Goal: Task Accomplishment & Management: Use online tool/utility

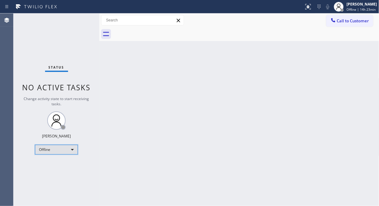
click at [69, 151] on div "Offline" at bounding box center [56, 150] width 43 height 10
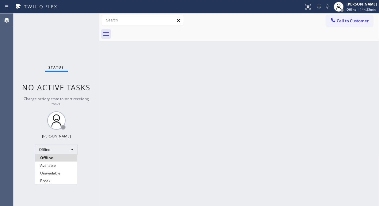
click at [60, 175] on li "Unavailable" at bounding box center [56, 173] width 42 height 7
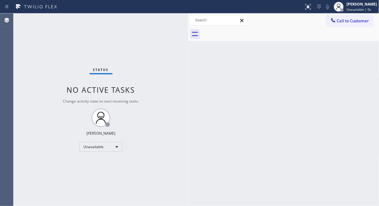
drag, startPoint x: 99, startPoint y: 47, endPoint x: 188, endPoint y: 101, distance: 104.1
click at [188, 101] on div at bounding box center [188, 109] width 0 height 193
click at [341, 23] on span "Call to Customer" at bounding box center [351, 21] width 32 height 6
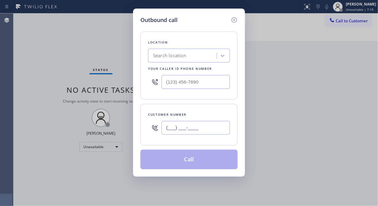
click at [165, 132] on input "(___) ___-____" at bounding box center [195, 128] width 68 height 14
paste input "518) 542-1090"
drag, startPoint x: 210, startPoint y: 127, endPoint x: 159, endPoint y: 128, distance: 50.9
click at [159, 128] on div "[PHONE_NUMBER]" at bounding box center [189, 128] width 82 height 20
click at [165, 130] on input "[PHONE_NUMBER]" at bounding box center [195, 128] width 68 height 14
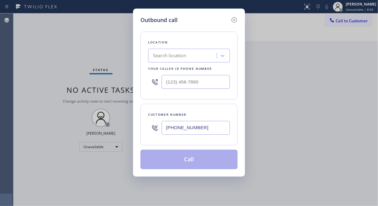
paste input "808) 391-2976"
drag, startPoint x: 201, startPoint y: 129, endPoint x: 157, endPoint y: 123, distance: 44.8
click at [157, 123] on div "[PHONE_NUMBER]" at bounding box center [189, 128] width 82 height 20
drag, startPoint x: 165, startPoint y: 127, endPoint x: 212, endPoint y: 130, distance: 47.3
click at [211, 130] on input "[PHONE_NUMBER]" at bounding box center [195, 128] width 68 height 14
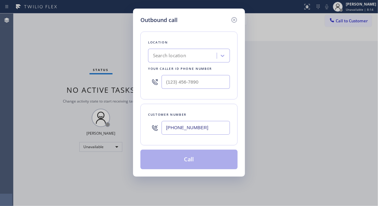
click at [166, 128] on input "[PHONE_NUMBER]" at bounding box center [195, 128] width 68 height 14
paste input "714) 603-486"
drag, startPoint x: 198, startPoint y: 127, endPoint x: 159, endPoint y: 127, distance: 39.2
click at [159, 127] on div "[PHONE_NUMBER]" at bounding box center [189, 128] width 82 height 20
click at [164, 131] on input "[PHONE_NUMBER]" at bounding box center [195, 128] width 68 height 14
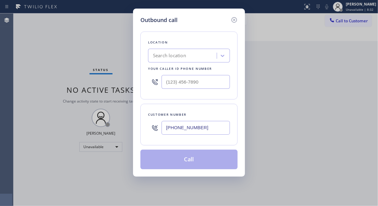
paste input "808) 226-8822"
drag, startPoint x: 198, startPoint y: 127, endPoint x: 158, endPoint y: 129, distance: 39.2
click at [158, 129] on div "[PHONE_NUMBER]" at bounding box center [189, 128] width 82 height 20
type input "[PHONE_NUMBER]"
click at [167, 50] on div "Search location" at bounding box center [189, 56] width 82 height 14
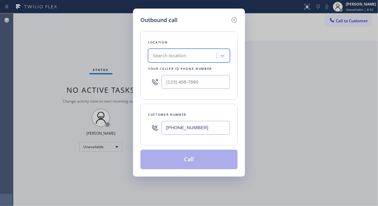
click at [166, 54] on div "Search location" at bounding box center [169, 55] width 33 height 7
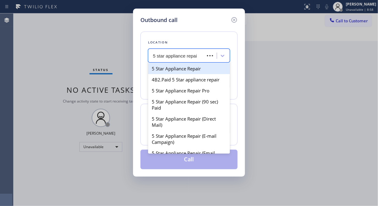
type input "5 star appliance repair"
click at [176, 67] on div "5 Star Appliance Repair" at bounding box center [189, 68] width 82 height 11
type input "[PHONE_NUMBER]"
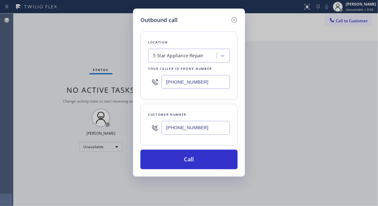
click at [166, 130] on input "[PHONE_NUMBER]" at bounding box center [195, 128] width 68 height 14
paste input "518) 542-1090"
type input "[PHONE_NUMBER]"
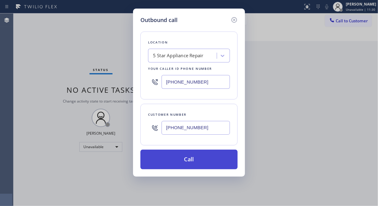
click at [179, 160] on button "Call" at bounding box center [188, 160] width 97 height 20
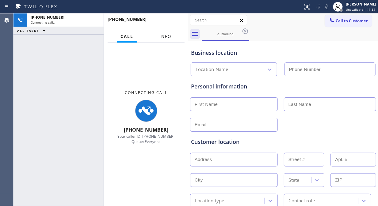
click at [164, 36] on span "Info" at bounding box center [166, 37] width 12 height 6
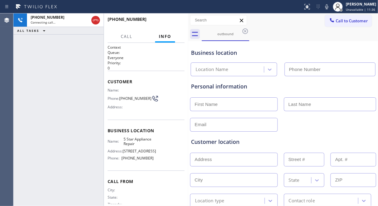
type input "[PHONE_NUMBER]"
click at [328, 7] on icon at bounding box center [326, 6] width 7 height 7
click at [330, 8] on icon at bounding box center [326, 6] width 7 height 7
click at [329, 7] on icon at bounding box center [326, 6] width 7 height 7
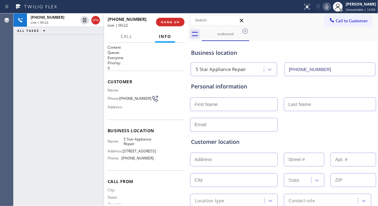
click at [329, 8] on icon at bounding box center [326, 6] width 7 height 7
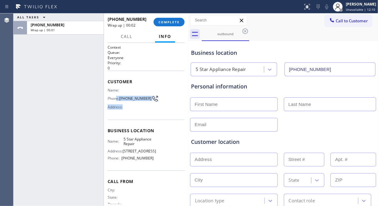
drag, startPoint x: 130, startPoint y: 104, endPoint x: 116, endPoint y: 96, distance: 16.2
click at [116, 96] on div "Name: Phone: [PHONE_NUMBER] Address:" at bounding box center [131, 100] width 46 height 24
click at [131, 106] on div "Address:" at bounding box center [131, 107] width 46 height 5
drag, startPoint x: 132, startPoint y: 100, endPoint x: 118, endPoint y: 97, distance: 14.7
click at [118, 97] on div "Phone: [PHONE_NUMBER]" at bounding box center [131, 98] width 46 height 7
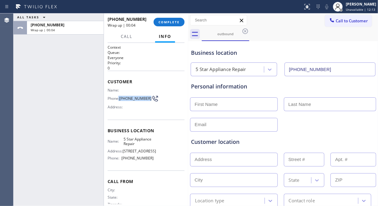
copy div ": [PHONE_NUMBER]"
click at [163, 19] on button "COMPLETE" at bounding box center [168, 22] width 31 height 9
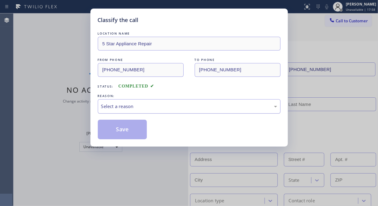
click at [163, 102] on div "Select a reason" at bounding box center [189, 106] width 183 height 14
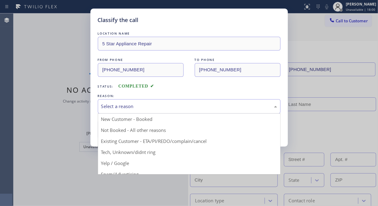
drag, startPoint x: 157, startPoint y: 139, endPoint x: 135, endPoint y: 134, distance: 22.7
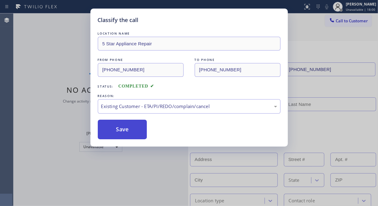
click at [135, 134] on button "Save" at bounding box center [122, 130] width 49 height 20
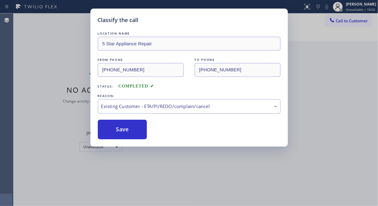
click at [341, 21] on div "Classify the call LOCATION NAME 5 Star Appliance Repair FROM PHONE [PHONE_NUMBE…" at bounding box center [189, 103] width 378 height 206
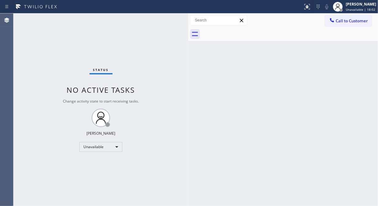
click at [341, 21] on span "Call to Customer" at bounding box center [351, 21] width 32 height 6
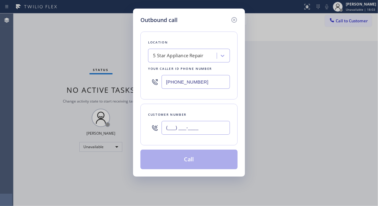
click at [172, 127] on input "(___) ___-____" at bounding box center [195, 128] width 68 height 14
paste input "808) 391-2976"
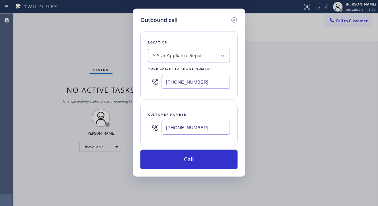
type input "[PHONE_NUMBER]"
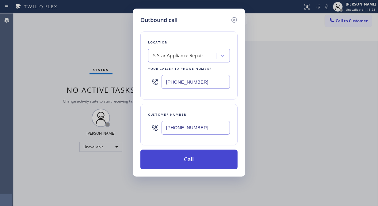
click at [176, 159] on button "Call" at bounding box center [188, 160] width 97 height 20
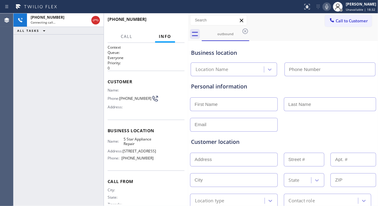
type input "[PHONE_NUMBER]"
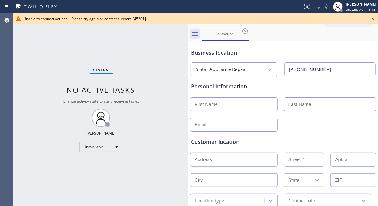
drag, startPoint x: 377, startPoint y: 17, endPoint x: 373, endPoint y: 20, distance: 4.8
click at [341, 18] on div "Unable to connect your call. Please try again or contact support. [45301]" at bounding box center [195, 18] width 364 height 10
click at [341, 20] on div "Unable to connect your call. Please try again or contact support. [45301]" at bounding box center [195, 18] width 345 height 5
click at [341, 19] on icon at bounding box center [372, 18] width 7 height 7
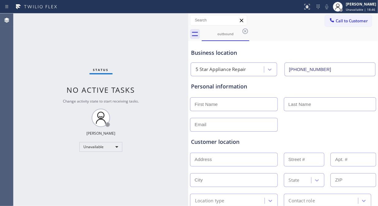
drag, startPoint x: 359, startPoint y: 20, endPoint x: 296, endPoint y: 62, distance: 75.4
click at [341, 20] on span "Call to Customer" at bounding box center [351, 21] width 32 height 6
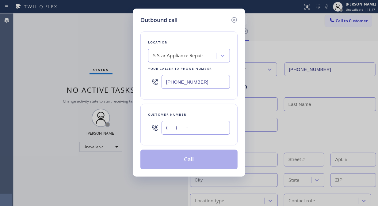
click at [219, 130] on input "(___) ___-____" at bounding box center [195, 128] width 68 height 14
paste input "714) 603-4866"
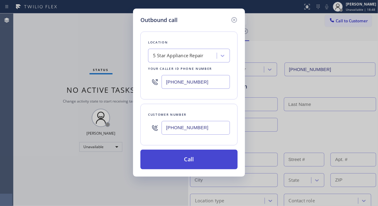
type input "[PHONE_NUMBER]"
click at [203, 160] on button "Call" at bounding box center [188, 160] width 97 height 20
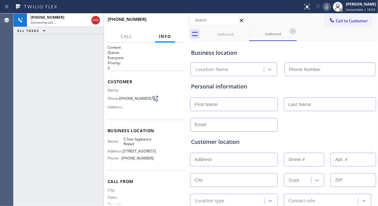
type input "[PHONE_NUMBER]"
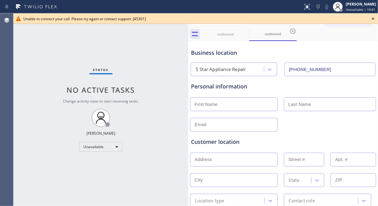
drag, startPoint x: 373, startPoint y: 19, endPoint x: 376, endPoint y: 86, distance: 67.2
click at [341, 20] on icon at bounding box center [372, 18] width 7 height 7
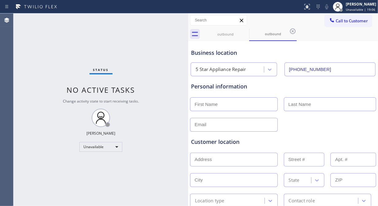
click at [338, 19] on span "Call to Customer" at bounding box center [351, 21] width 32 height 6
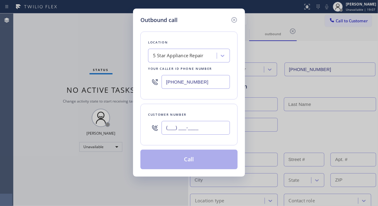
click at [166, 129] on input "(___) ___-____" at bounding box center [195, 128] width 68 height 14
paste input "808) 226-8822"
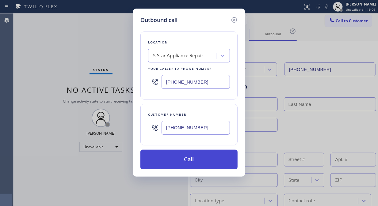
type input "[PHONE_NUMBER]"
click at [201, 165] on button "Call" at bounding box center [188, 160] width 97 height 20
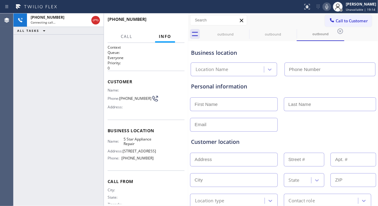
type input "[PHONE_NUMBER]"
click at [328, 8] on icon at bounding box center [326, 6] width 3 height 5
click at [329, 7] on icon at bounding box center [326, 6] width 7 height 7
click at [328, 7] on icon at bounding box center [326, 6] width 3 height 5
click at [329, 7] on icon at bounding box center [326, 6] width 7 height 7
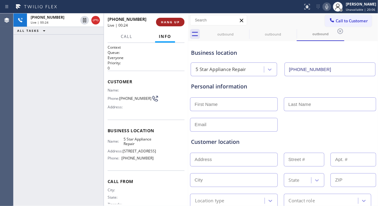
click at [170, 25] on button "HANG UP" at bounding box center [170, 22] width 28 height 9
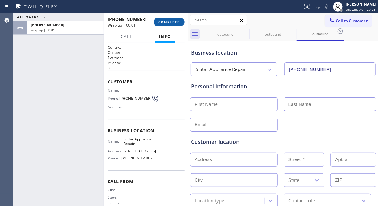
click at [169, 25] on button "COMPLETE" at bounding box center [168, 22] width 31 height 9
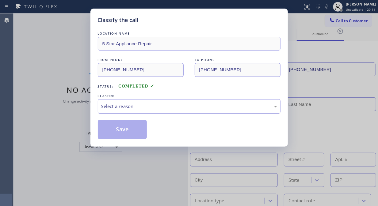
click at [161, 107] on div "Select a reason" at bounding box center [189, 106] width 176 height 7
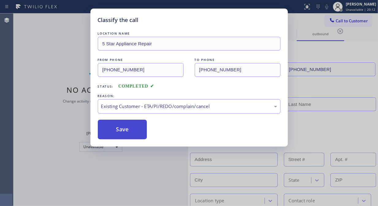
click at [128, 131] on button "Save" at bounding box center [122, 130] width 49 height 20
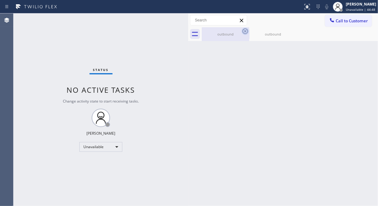
click at [245, 32] on icon at bounding box center [244, 31] width 7 height 7
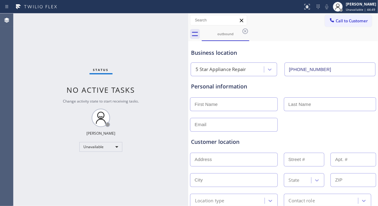
click at [245, 32] on icon at bounding box center [244, 31] width 7 height 7
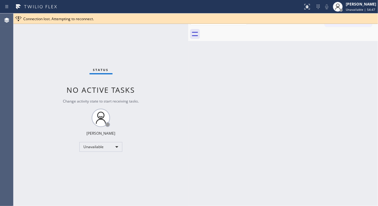
click at [341, 19] on div "Connection lost. Attempting to reconnect." at bounding box center [199, 18] width 352 height 5
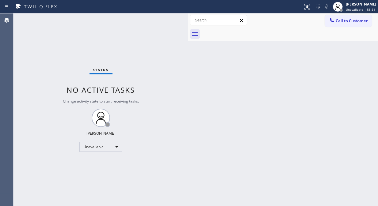
drag, startPoint x: 356, startPoint y: 21, endPoint x: 205, endPoint y: 77, distance: 161.5
click at [341, 21] on span "Call to Customer" at bounding box center [351, 21] width 32 height 6
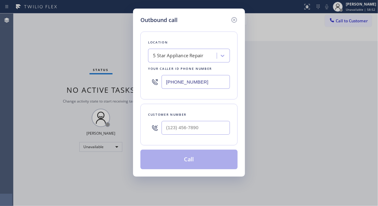
click at [165, 85] on input "[PHONE_NUMBER]" at bounding box center [195, 82] width 68 height 14
paste input "44) 734-6848"
type input "[PHONE_NUMBER]"
click at [174, 131] on input "(___) ___-____" at bounding box center [195, 128] width 68 height 14
paste input "904) 304-1964"
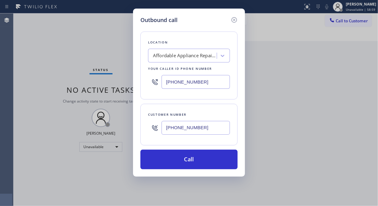
type input "[PHONE_NUMBER]"
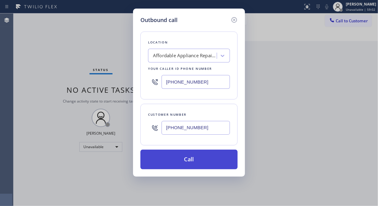
click at [193, 166] on button "Call" at bounding box center [188, 160] width 97 height 20
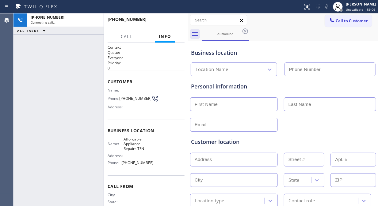
type input "[PHONE_NUMBER]"
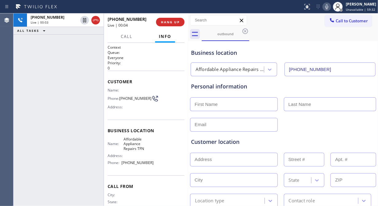
click at [47, 68] on div "[PHONE_NUMBER] Live | 00:03 ALL TASKS ALL TASKS ACTIVE TASKS TASKS IN WRAP UP" at bounding box center [58, 109] width 90 height 193
click at [167, 22] on span "HANG UP" at bounding box center [170, 22] width 19 height 4
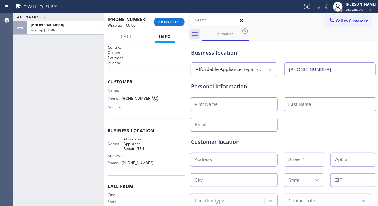
click at [45, 62] on div "ALL TASKS ALL TASKS ACTIVE TASKS TASKS IN WRAP UP [PHONE_NUMBER] Wrap up | 00:06" at bounding box center [58, 109] width 90 height 193
click at [168, 23] on span "COMPLETE" at bounding box center [168, 22] width 21 height 4
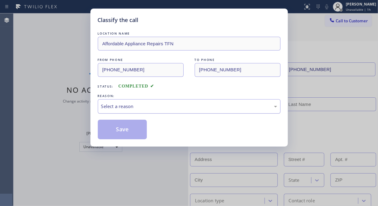
click at [165, 108] on div "Select a reason" at bounding box center [189, 106] width 176 height 7
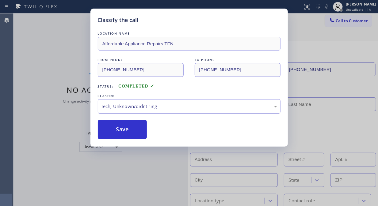
click at [159, 108] on div "Tech, Unknown/didnt ring" at bounding box center [189, 106] width 176 height 7
drag, startPoint x: 121, startPoint y: 129, endPoint x: 353, endPoint y: 154, distance: 233.5
click at [127, 129] on button "Save" at bounding box center [122, 130] width 49 height 20
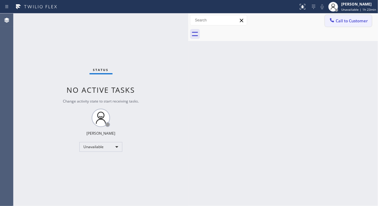
click at [341, 23] on span "Call to Customer" at bounding box center [351, 21] width 32 height 6
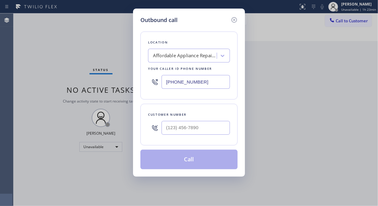
click at [166, 82] on input "[PHONE_NUMBER]" at bounding box center [195, 82] width 68 height 14
paste input "55) 662-5332"
type input "[PHONE_NUMBER]"
click at [165, 134] on input "(___) ___-____" at bounding box center [195, 128] width 68 height 14
paste input "408) 621-1928"
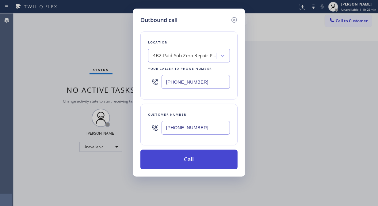
type input "[PHONE_NUMBER]"
click at [189, 164] on button "Call" at bounding box center [188, 160] width 97 height 20
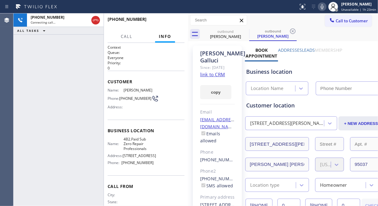
click at [214, 78] on link "link to CRM" at bounding box center [212, 74] width 25 height 6
type input "[PHONE_NUMBER]"
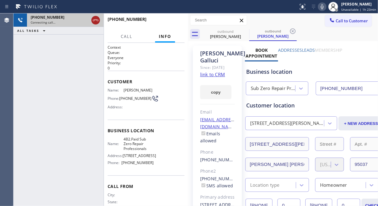
click at [97, 20] on icon at bounding box center [95, 20] width 7 height 7
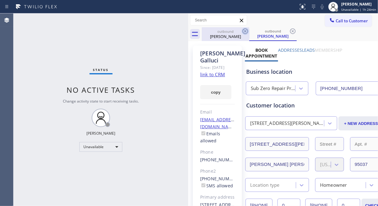
click at [246, 31] on icon at bounding box center [244, 31] width 7 height 7
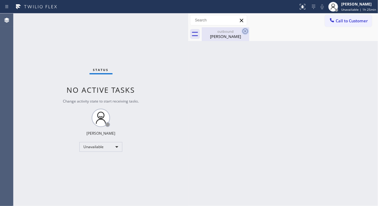
click at [242, 32] on icon at bounding box center [244, 31] width 7 height 7
click at [246, 29] on icon at bounding box center [244, 31] width 7 height 7
click at [331, 15] on button "Call to Customer" at bounding box center [348, 21] width 47 height 12
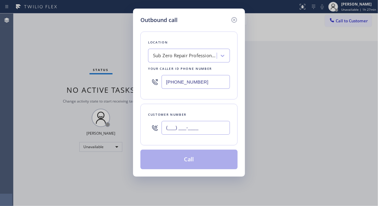
click at [181, 127] on input "(___) ___-____" at bounding box center [195, 128] width 68 height 14
type input "(___) ___-____"
click at [169, 81] on input "[PHONE_NUMBER]" at bounding box center [195, 82] width 68 height 14
click at [167, 83] on input "[PHONE_NUMBER]" at bounding box center [195, 82] width 68 height 14
paste input "310) 853-6861"
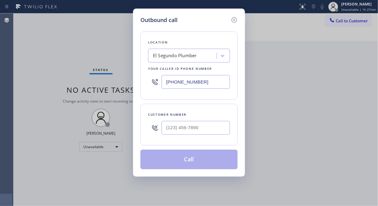
type input "[PHONE_NUMBER]"
click at [203, 128] on input "(___) ___-____" at bounding box center [195, 128] width 68 height 14
paste input "953) 236-2624"
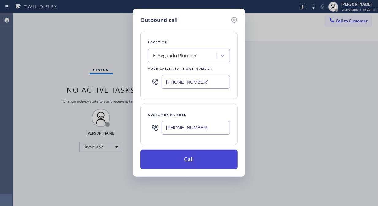
type input "[PHONE_NUMBER]"
click at [195, 160] on button "Call" at bounding box center [188, 160] width 97 height 20
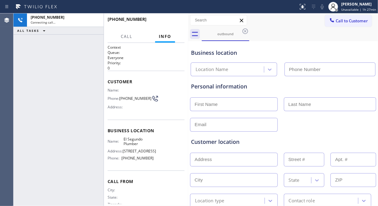
type input "[PHONE_NUMBER]"
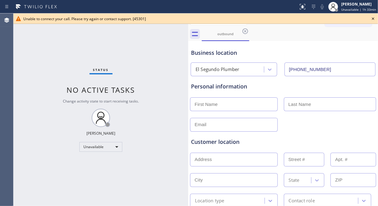
click at [341, 20] on icon at bounding box center [372, 18] width 7 height 7
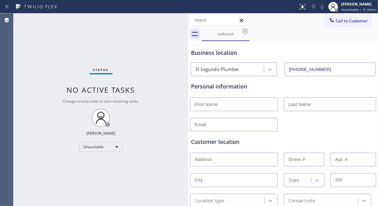
click at [341, 21] on span "Call to Customer" at bounding box center [351, 21] width 32 height 6
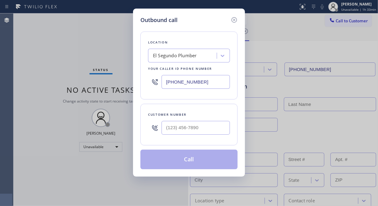
click at [204, 56] on div "El Segundo Plumber" at bounding box center [183, 56] width 67 height 11
type input "5 star appliance repair"
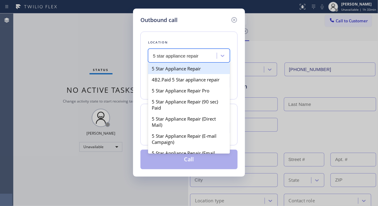
click at [198, 67] on div "5 Star Appliance Repair" at bounding box center [189, 68] width 82 height 11
type input "[PHONE_NUMBER]"
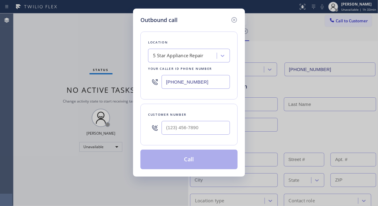
drag, startPoint x: 48, startPoint y: 74, endPoint x: 96, endPoint y: 88, distance: 50.8
click at [48, 74] on div "Outbound call Location 5 Star Appliance Repair Your caller id phone number [PHO…" at bounding box center [189, 103] width 378 height 206
click at [170, 131] on input "(___) ___-____" at bounding box center [195, 128] width 68 height 14
paste input "525) 459-1037"
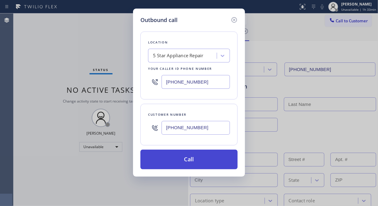
type input "[PHONE_NUMBER]"
click at [199, 158] on button "Call" at bounding box center [188, 160] width 97 height 20
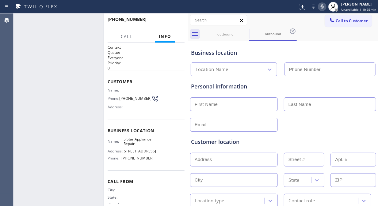
type input "[PHONE_NUMBER]"
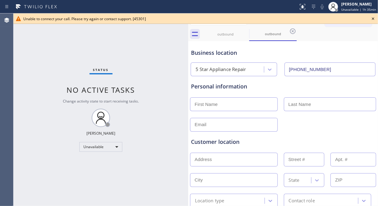
click at [341, 16] on icon at bounding box center [372, 18] width 7 height 7
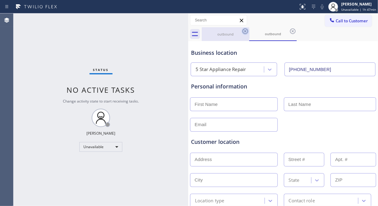
click at [244, 32] on icon at bounding box center [245, 31] width 6 height 6
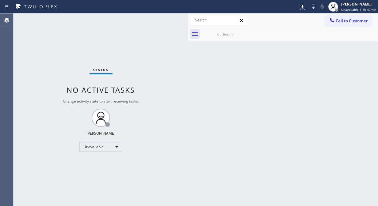
click at [0, 0] on icon at bounding box center [0, 0] width 0 height 0
click at [341, 23] on span "Call to Customer" at bounding box center [351, 21] width 32 height 6
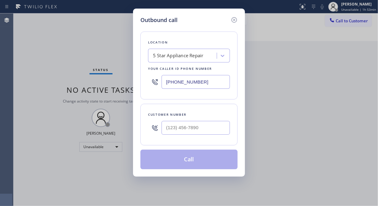
drag, startPoint x: 54, startPoint y: 56, endPoint x: 57, endPoint y: 59, distance: 4.8
click at [54, 56] on div "Outbound call Location 5 Star Appliance Repair Your caller id phone number [PHO…" at bounding box center [189, 103] width 378 height 206
drag, startPoint x: 201, startPoint y: 82, endPoint x: 162, endPoint y: 82, distance: 38.6
click at [162, 82] on input "[PHONE_NUMBER]" at bounding box center [195, 82] width 68 height 14
drag, startPoint x: 202, startPoint y: 78, endPoint x: 166, endPoint y: 84, distance: 35.7
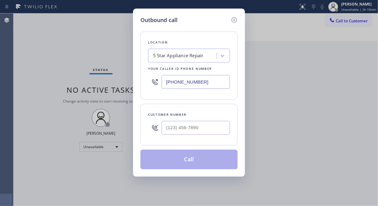
click at [166, 84] on input "[PHONE_NUMBER]" at bounding box center [195, 82] width 68 height 14
click at [235, 18] on icon at bounding box center [233, 19] width 7 height 7
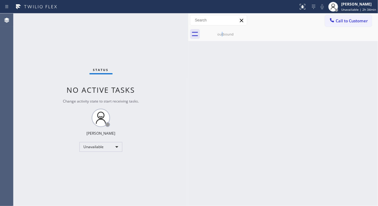
drag, startPoint x: 221, startPoint y: 30, endPoint x: 233, endPoint y: 32, distance: 11.5
click at [223, 30] on div "outbound" at bounding box center [225, 34] width 46 height 14
click at [334, 22] on icon at bounding box center [332, 20] width 6 height 6
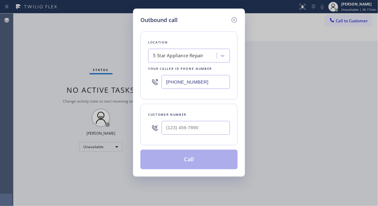
click at [199, 49] on div "5 Star Appliance Repair" at bounding box center [189, 56] width 82 height 14
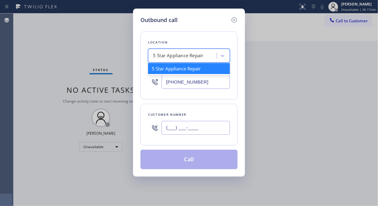
click at [175, 134] on input "(___) ___-____" at bounding box center [195, 128] width 68 height 14
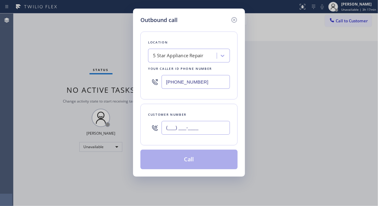
paste input "917) 732-6024"
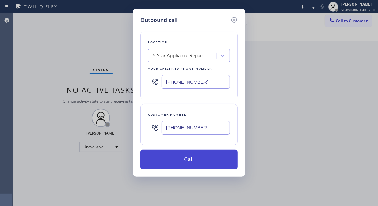
type input "[PHONE_NUMBER]"
click at [203, 160] on button "Call" at bounding box center [188, 160] width 97 height 20
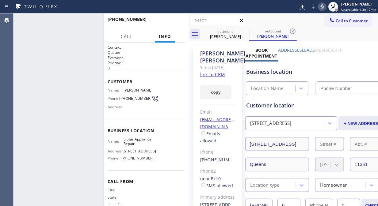
type input "[PHONE_NUMBER]"
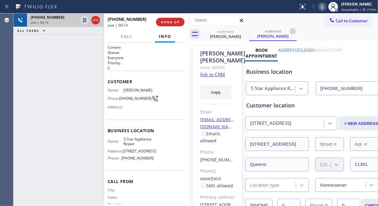
drag, startPoint x: 92, startPoint y: 16, endPoint x: 95, endPoint y: 17, distance: 3.2
click at [92, 17] on icon at bounding box center [95, 20] width 7 height 7
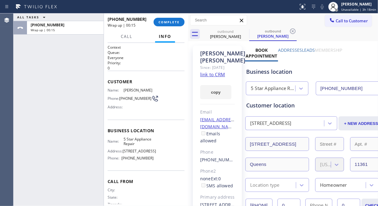
click at [48, 58] on div "ALL TASKS ALL TASKS ACTIVE TASKS TASKS IN WRAP UP [PHONE_NUMBER] Wrap up | 00:15" at bounding box center [58, 109] width 90 height 193
click at [171, 22] on span "COMPLETE" at bounding box center [168, 22] width 21 height 4
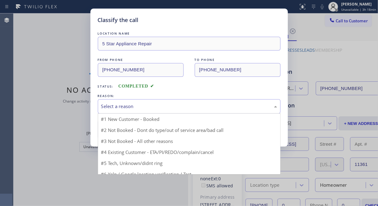
click at [164, 111] on div "Select a reason" at bounding box center [189, 106] width 183 height 14
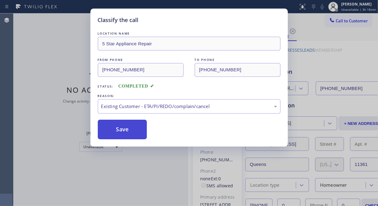
click at [130, 129] on button "Save" at bounding box center [122, 130] width 49 height 20
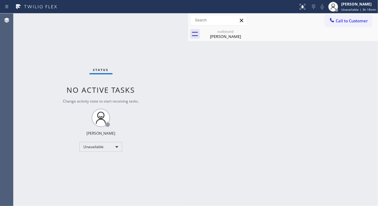
click at [336, 21] on span "Call to Customer" at bounding box center [351, 21] width 32 height 6
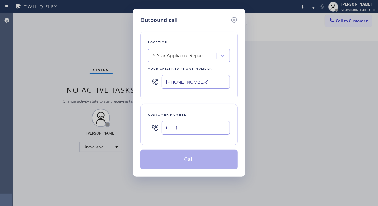
click at [202, 127] on input "(___) ___-____" at bounding box center [195, 128] width 68 height 14
paste input "858) 230-2421"
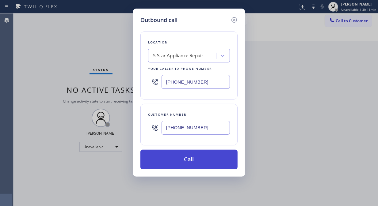
type input "[PHONE_NUMBER]"
click at [210, 161] on button "Call" at bounding box center [188, 160] width 97 height 20
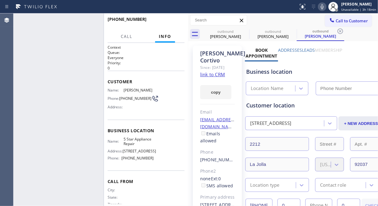
type input "[PHONE_NUMBER]"
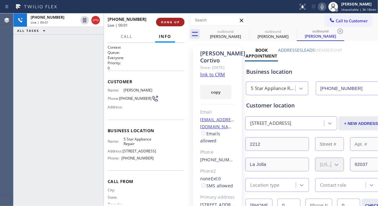
click at [169, 25] on button "HANG UP" at bounding box center [170, 22] width 28 height 9
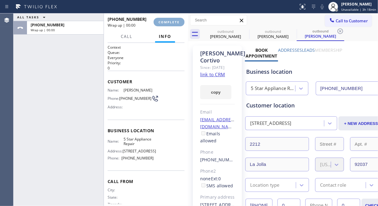
click at [172, 25] on button "COMPLETE" at bounding box center [168, 22] width 31 height 9
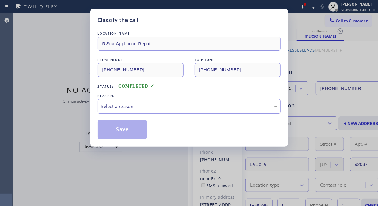
click at [177, 110] on div "Select a reason" at bounding box center [189, 106] width 183 height 14
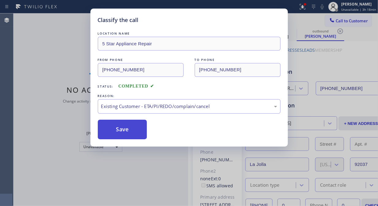
click at [130, 135] on button "Save" at bounding box center [122, 130] width 49 height 20
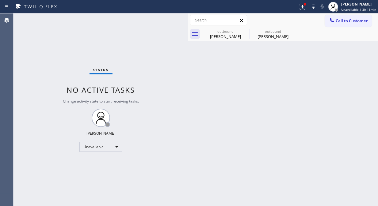
click at [339, 21] on span "Call to Customer" at bounding box center [351, 21] width 32 height 6
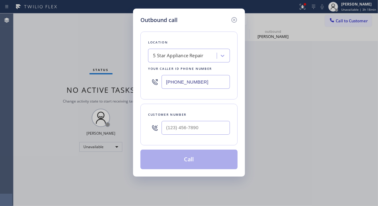
click at [169, 136] on div at bounding box center [195, 128] width 68 height 20
click at [171, 131] on input "(___) ___-____" at bounding box center [195, 128] width 68 height 14
paste input "562) 431-5653"
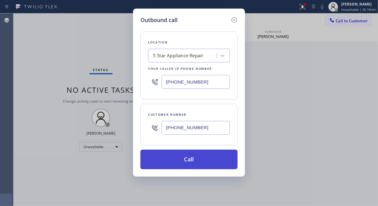
type input "[PHONE_NUMBER]"
click at [199, 160] on button "Call" at bounding box center [188, 160] width 97 height 20
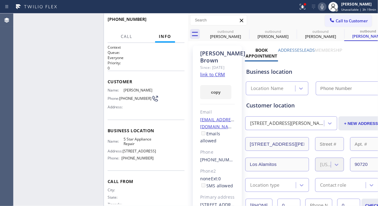
type input "[PHONE_NUMBER]"
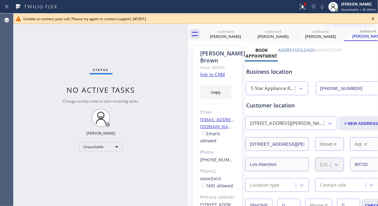
click at [341, 17] on div "Unable to connect your call. Please try again or contact support. [45301]" at bounding box center [195, 18] width 345 height 5
click at [341, 19] on icon at bounding box center [373, 18] width 2 height 2
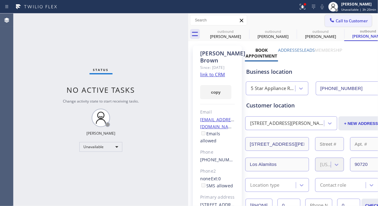
click at [341, 21] on span "Call to Customer" at bounding box center [351, 21] width 32 height 6
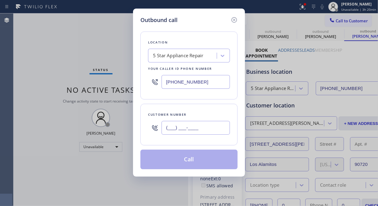
click at [206, 124] on input "(___) ___-____" at bounding box center [195, 128] width 68 height 14
paste input "347) 563-2449"
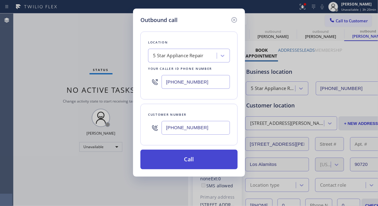
type input "[PHONE_NUMBER]"
click at [203, 162] on button "Call" at bounding box center [188, 160] width 97 height 20
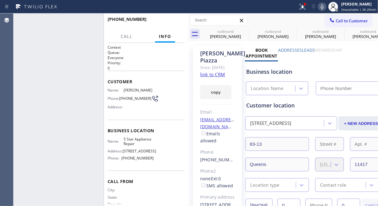
type input "[PHONE_NUMBER]"
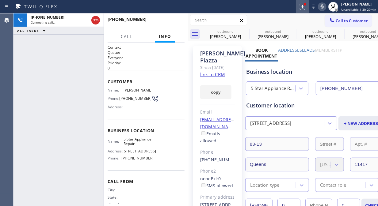
click at [302, 7] on icon at bounding box center [303, 6] width 4 height 2
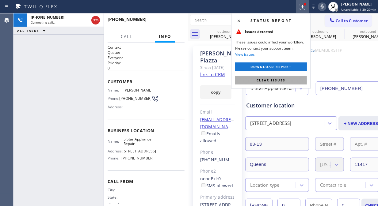
click at [276, 80] on span "Clear issues" at bounding box center [270, 80] width 29 height 4
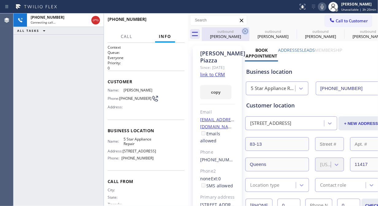
click at [246, 32] on icon at bounding box center [244, 31] width 7 height 7
click at [0, 0] on icon at bounding box center [0, 0] width 0 height 0
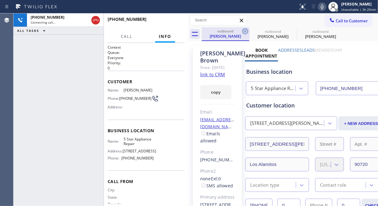
click at [246, 32] on icon at bounding box center [245, 31] width 6 height 6
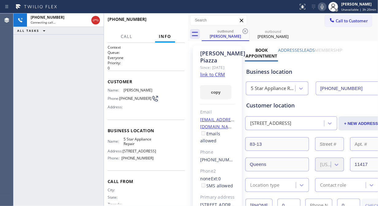
click at [246, 32] on icon at bounding box center [245, 31] width 6 height 6
click at [323, 4] on icon at bounding box center [321, 6] width 7 height 7
click at [322, 4] on icon at bounding box center [321, 6] width 7 height 7
click at [324, 7] on icon at bounding box center [321, 6] width 7 height 7
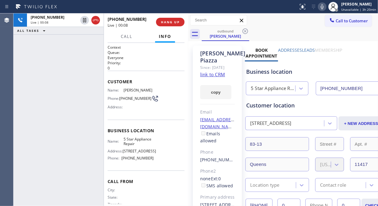
click at [215, 75] on link "link to CRM" at bounding box center [212, 74] width 25 height 6
click at [157, 22] on button "HANG UP" at bounding box center [170, 22] width 28 height 9
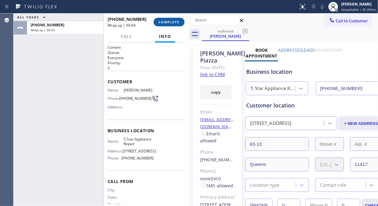
click at [161, 24] on button "COMPLETE" at bounding box center [168, 22] width 31 height 9
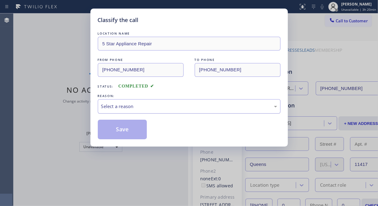
click at [158, 101] on div "Select a reason" at bounding box center [189, 106] width 183 height 14
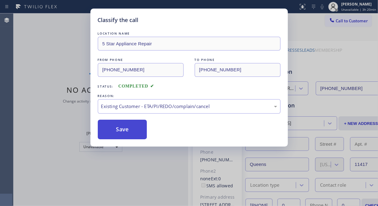
click at [122, 127] on button "Save" at bounding box center [122, 130] width 49 height 20
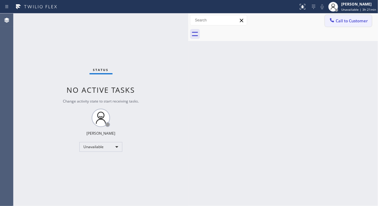
click at [339, 25] on button "Call to Customer" at bounding box center [348, 21] width 47 height 12
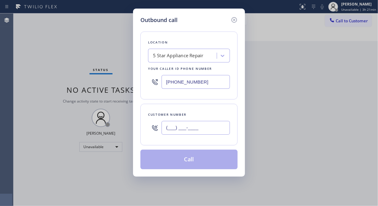
click at [200, 129] on input "(___) ___-____" at bounding box center [195, 128] width 68 height 14
paste input "510) 381-5521"
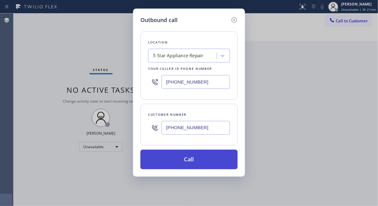
type input "[PHONE_NUMBER]"
click at [198, 160] on button "Call" at bounding box center [188, 160] width 97 height 20
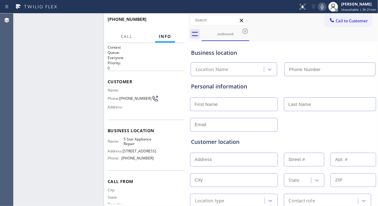
type input "[PHONE_NUMBER]"
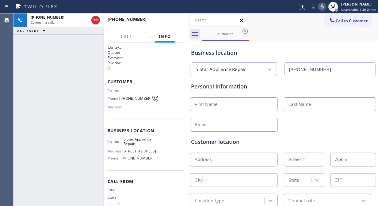
click at [51, 75] on div "[PHONE_NUMBER] Connecting call… ALL TASKS ALL TASKS ACTIVE TASKS TASKS IN WRAP …" at bounding box center [58, 109] width 90 height 193
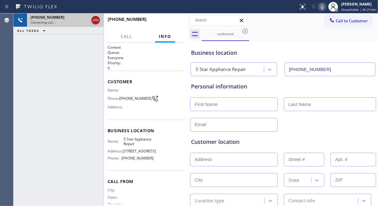
click at [96, 20] on icon at bounding box center [96, 20] width 6 height 2
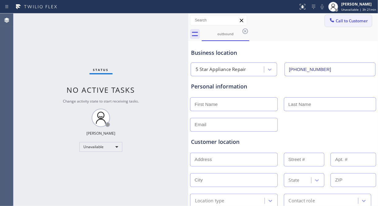
click at [335, 21] on span "Call to Customer" at bounding box center [351, 21] width 32 height 6
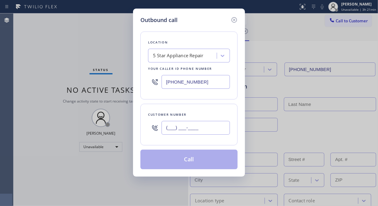
click at [178, 125] on input "(___) ___-____" at bounding box center [195, 128] width 68 height 14
paste input "310) 395-3992"
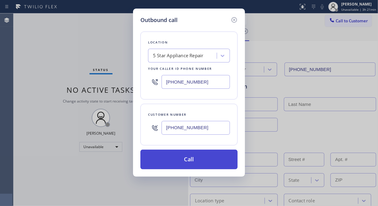
type input "[PHONE_NUMBER]"
click at [199, 162] on button "Call" at bounding box center [188, 160] width 97 height 20
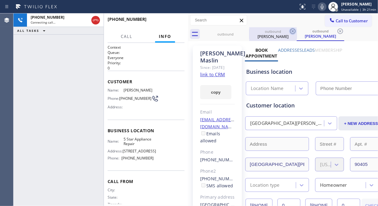
click at [0, 0] on icon at bounding box center [0, 0] width 0 height 0
click at [289, 31] on icon at bounding box center [292, 31] width 7 height 7
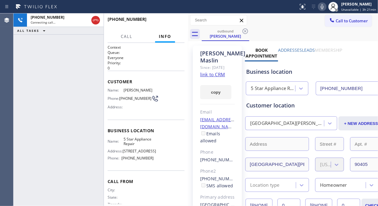
type input "[PHONE_NUMBER]"
click at [47, 66] on div "[PHONE_NUMBER] Connecting call… ALL TASKS ALL TASKS ACTIVE TASKS TASKS IN WRAP …" at bounding box center [58, 109] width 90 height 193
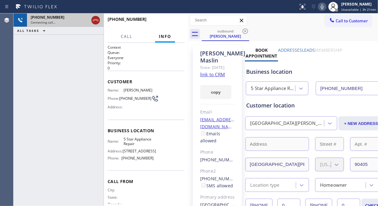
click at [96, 20] on icon at bounding box center [95, 20] width 7 height 7
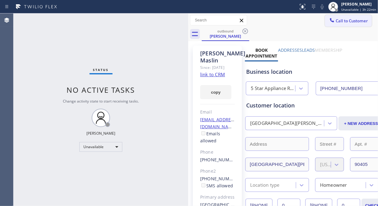
click at [339, 19] on span "Call to Customer" at bounding box center [351, 21] width 32 height 6
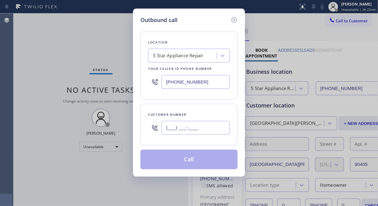
click at [171, 126] on input "(___) ___-____" at bounding box center [195, 128] width 68 height 14
paste input "312) 375-9277"
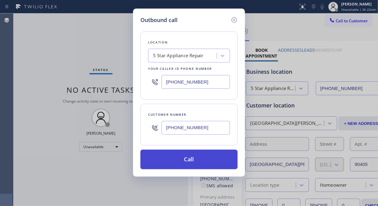
type input "[PHONE_NUMBER]"
click at [200, 161] on button "Call" at bounding box center [188, 160] width 97 height 20
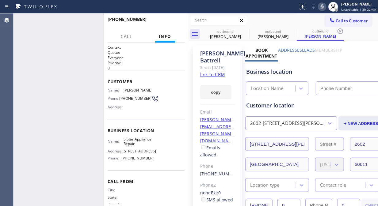
type input "[PHONE_NUMBER]"
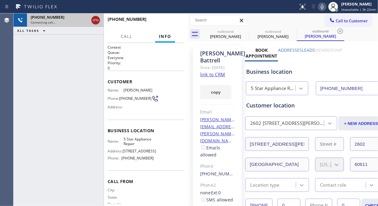
click at [97, 23] on icon at bounding box center [95, 20] width 7 height 7
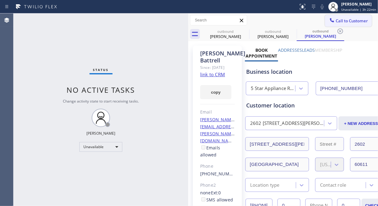
click at [335, 21] on span "Call to Customer" at bounding box center [351, 21] width 32 height 6
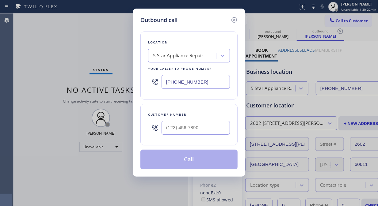
click at [201, 127] on input "text" at bounding box center [195, 128] width 68 height 14
click at [172, 126] on input "(___) ___-____" at bounding box center [195, 128] width 68 height 14
paste input "8) 186-3214"
click at [165, 128] on input "(__8) 186-3214" at bounding box center [195, 128] width 68 height 14
paste input "818) 632-145"
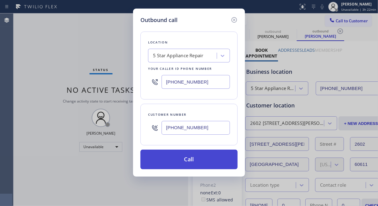
type input "[PHONE_NUMBER]"
click at [206, 162] on button "Call" at bounding box center [188, 160] width 97 height 20
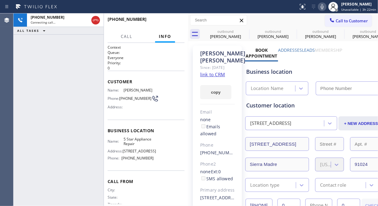
type input "[PHONE_NUMBER]"
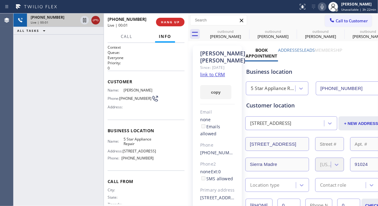
click at [94, 21] on icon at bounding box center [95, 20] width 7 height 7
click at [173, 20] on span "HANG UP" at bounding box center [170, 22] width 19 height 4
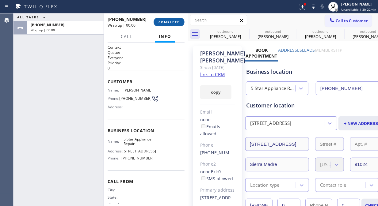
click at [173, 20] on span "COMPLETE" at bounding box center [168, 22] width 21 height 4
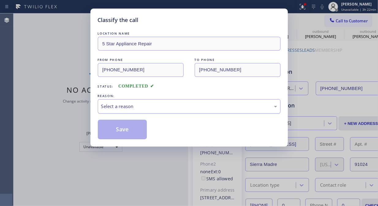
click at [170, 108] on div "Select a reason" at bounding box center [189, 106] width 176 height 7
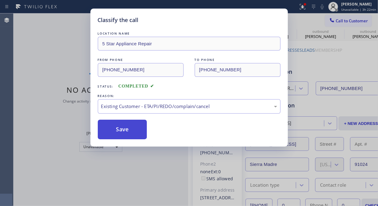
click at [127, 130] on button "Save" at bounding box center [122, 130] width 49 height 20
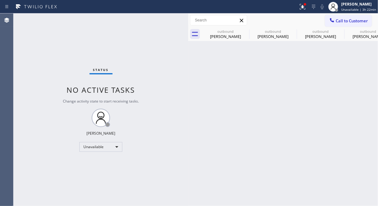
click at [341, 23] on span "Call to Customer" at bounding box center [351, 21] width 32 height 6
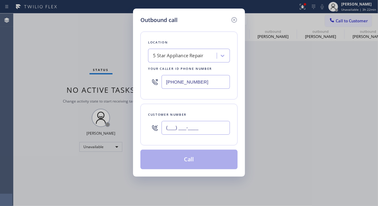
click at [205, 131] on input "(___) ___-____" at bounding box center [195, 128] width 68 height 14
paste input "443) 691-0234"
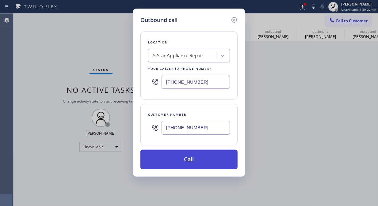
type input "[PHONE_NUMBER]"
click at [209, 159] on button "Call" at bounding box center [188, 160] width 97 height 20
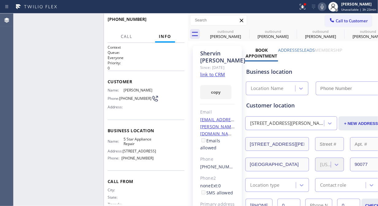
type input "[PHONE_NUMBER]"
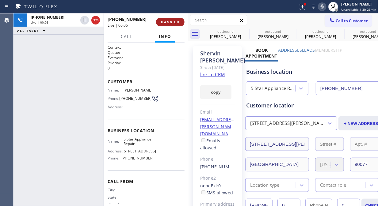
click at [167, 23] on span "HANG UP" at bounding box center [170, 22] width 19 height 4
click at [170, 23] on span "HANG UP" at bounding box center [170, 22] width 19 height 4
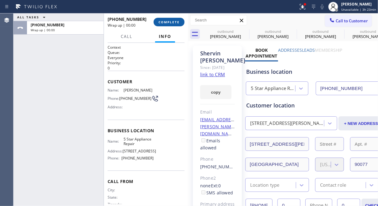
click at [168, 23] on span "COMPLETE" at bounding box center [168, 22] width 21 height 4
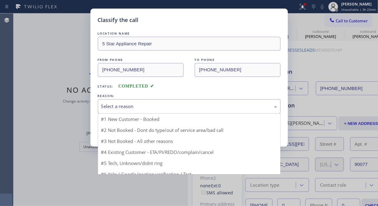
click at [180, 112] on div "Select a reason" at bounding box center [189, 106] width 183 height 14
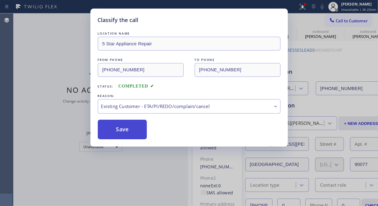
click at [131, 132] on button "Save" at bounding box center [122, 130] width 49 height 20
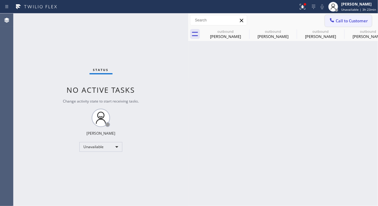
click at [341, 21] on span "Call to Customer" at bounding box center [351, 21] width 32 height 6
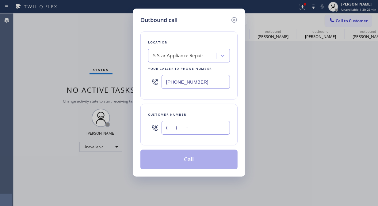
click at [212, 127] on input "(___) ___-____" at bounding box center [195, 128] width 68 height 14
paste input "650) 924-5728"
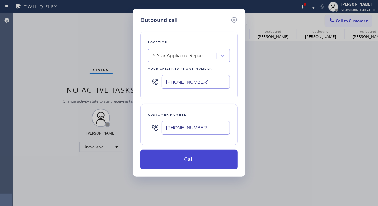
type input "[PHONE_NUMBER]"
click at [205, 158] on button "Call" at bounding box center [188, 160] width 97 height 20
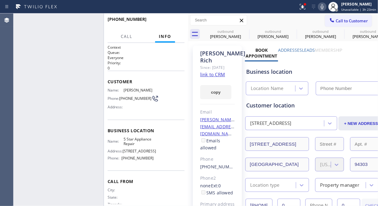
type input "[PHONE_NUMBER]"
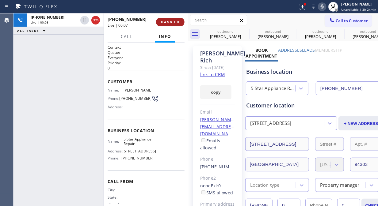
drag, startPoint x: 153, startPoint y: 20, endPoint x: 163, endPoint y: 23, distance: 11.2
click at [154, 21] on div "[PHONE_NUMBER] Live | 00:07" at bounding box center [132, 22] width 48 height 16
click at [164, 23] on span "HANG UP" at bounding box center [170, 22] width 19 height 4
click at [166, 23] on span "HANG UP" at bounding box center [170, 22] width 19 height 4
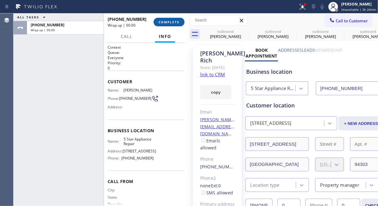
click at [168, 24] on span "COMPLETE" at bounding box center [168, 22] width 21 height 4
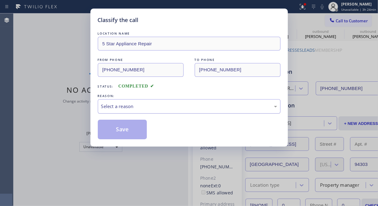
click at [173, 109] on div "Select a reason" at bounding box center [189, 106] width 176 height 7
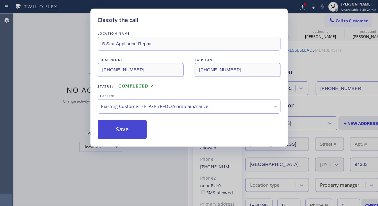
click at [132, 133] on button "Save" at bounding box center [122, 130] width 49 height 20
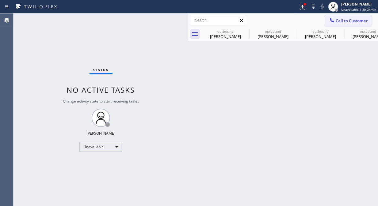
click at [340, 21] on span "Call to Customer" at bounding box center [351, 21] width 32 height 6
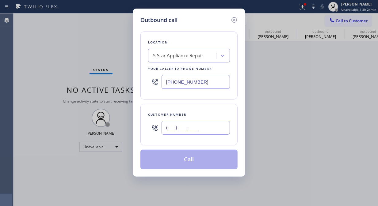
click at [212, 127] on input "(___) ___-____" at bounding box center [195, 128] width 68 height 14
paste input "310) 459-5825"
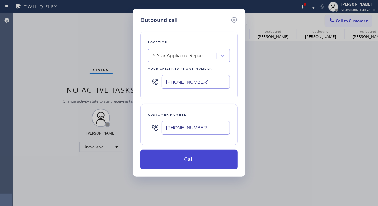
type input "[PHONE_NUMBER]"
click at [210, 164] on button "Call" at bounding box center [188, 160] width 97 height 20
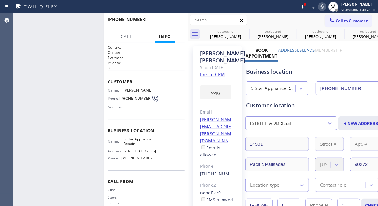
type input "[PHONE_NUMBER]"
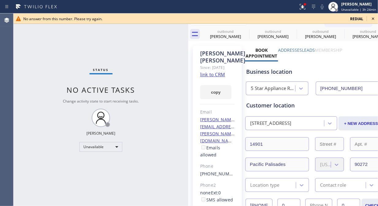
click at [341, 19] on icon at bounding box center [373, 18] width 2 height 2
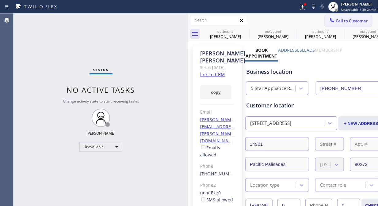
click at [341, 20] on span "Call to Customer" at bounding box center [351, 21] width 32 height 6
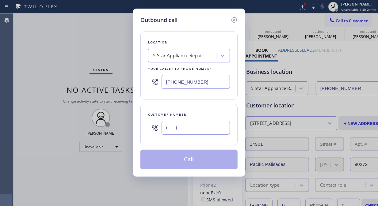
click at [202, 128] on input "(___) ___-____" at bounding box center [195, 128] width 68 height 14
paste input "408) 203-1068"
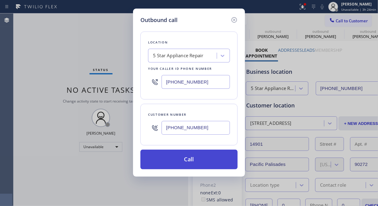
type input "[PHONE_NUMBER]"
click at [209, 162] on button "Call" at bounding box center [188, 160] width 97 height 20
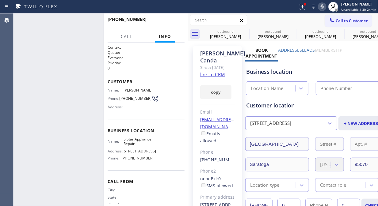
type input "[PHONE_NUMBER]"
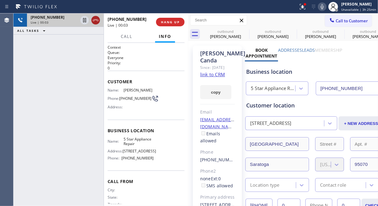
click at [94, 20] on icon at bounding box center [95, 20] width 7 height 7
click at [188, 25] on div at bounding box center [188, 109] width 0 height 193
click at [171, 24] on button "HANG UP" at bounding box center [170, 22] width 28 height 9
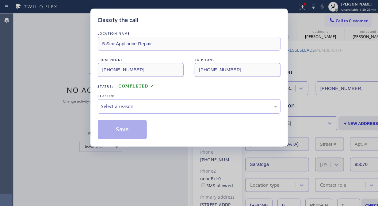
click at [173, 23] on div "Classify the call" at bounding box center [189, 20] width 183 height 8
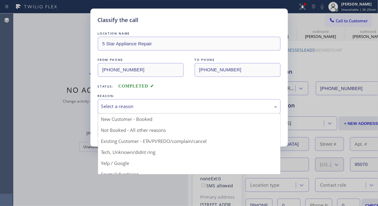
click at [181, 106] on div "Select a reason" at bounding box center [189, 106] width 176 height 7
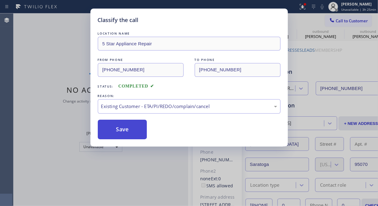
drag, startPoint x: 119, startPoint y: 126, endPoint x: 180, endPoint y: 112, distance: 63.2
click at [119, 126] on button "Save" at bounding box center [122, 130] width 49 height 20
click at [335, 21] on span "Call to Customer" at bounding box center [351, 21] width 32 height 6
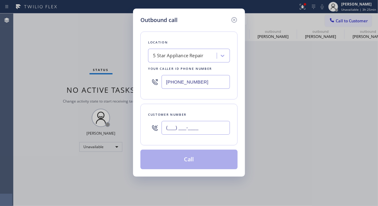
click at [200, 127] on input "(___) ___-____" at bounding box center [195, 128] width 68 height 14
paste input "305) 342-1697"
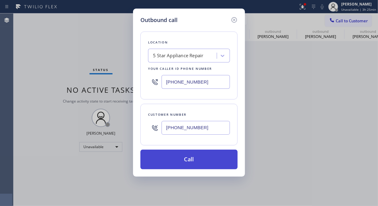
type input "[PHONE_NUMBER]"
drag, startPoint x: 197, startPoint y: 161, endPoint x: 275, endPoint y: 37, distance: 146.0
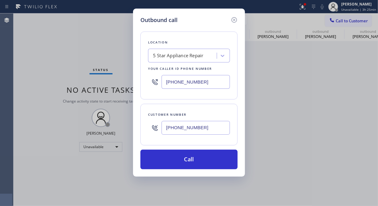
click at [198, 161] on button "Call" at bounding box center [188, 160] width 97 height 20
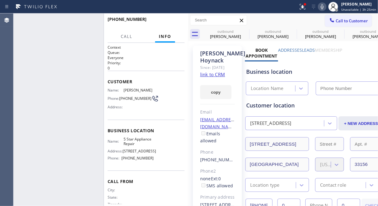
type input "[PHONE_NUMBER]"
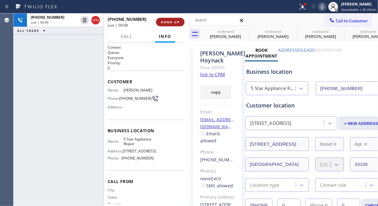
click at [165, 22] on span "HANG UP" at bounding box center [170, 22] width 19 height 4
click at [166, 22] on span "HANG UP" at bounding box center [170, 22] width 19 height 4
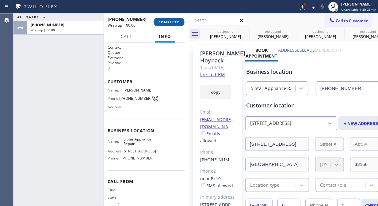
click at [166, 22] on span "COMPLETE" at bounding box center [168, 22] width 21 height 4
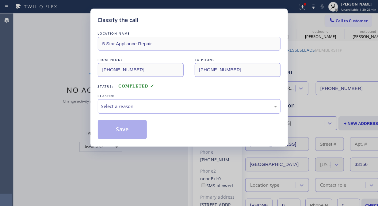
click at [167, 22] on div "Classify the call LOCATION NAME 5 Star Appliance Repair FROM PHONE [PHONE_NUMBE…" at bounding box center [195, 109] width 364 height 193
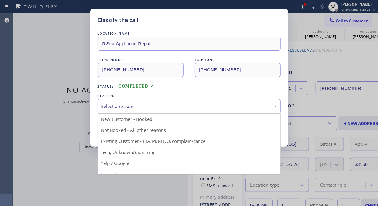
click at [184, 108] on div "Select a reason" at bounding box center [189, 106] width 176 height 7
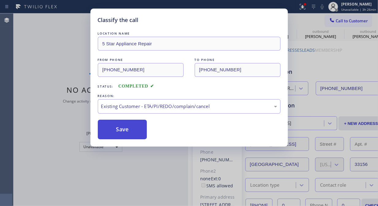
click at [143, 130] on button "Save" at bounding box center [122, 130] width 49 height 20
click at [334, 23] on icon at bounding box center [332, 20] width 6 height 6
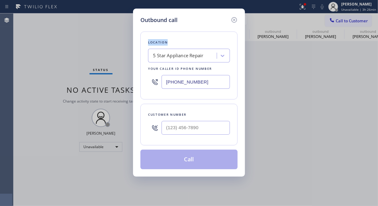
click at [334, 23] on div "Outbound call Location 5 Star Appliance Repair Your caller id phone number [PHO…" at bounding box center [189, 103] width 378 height 206
click at [210, 124] on input "(___) ___-____" at bounding box center [195, 128] width 68 height 14
paste input "310) 738-4618"
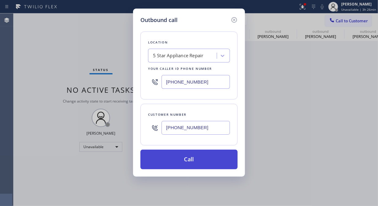
type input "[PHONE_NUMBER]"
click at [214, 162] on button "Call" at bounding box center [188, 160] width 97 height 20
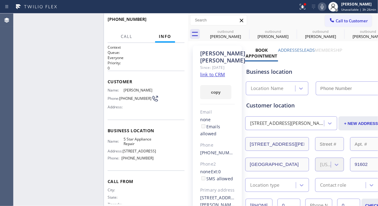
type input "[PHONE_NUMBER]"
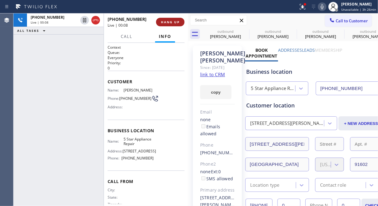
click at [166, 19] on button "HANG UP" at bounding box center [170, 22] width 28 height 9
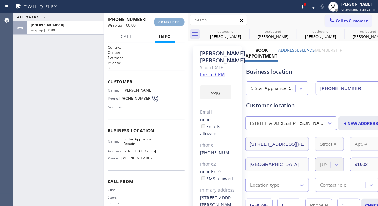
click at [167, 22] on span "COMPLETE" at bounding box center [168, 22] width 21 height 4
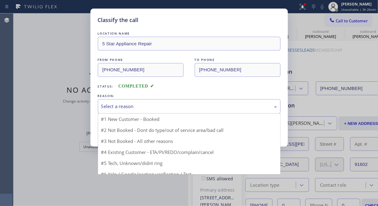
click at [175, 108] on div "Select a reason" at bounding box center [189, 106] width 176 height 7
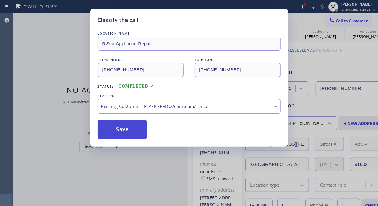
click at [132, 134] on button "Save" at bounding box center [122, 130] width 49 height 20
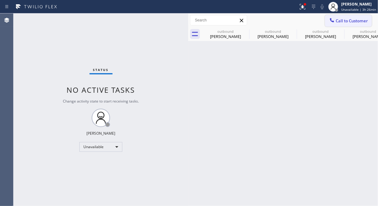
click at [335, 22] on span "Call to Customer" at bounding box center [351, 21] width 32 height 6
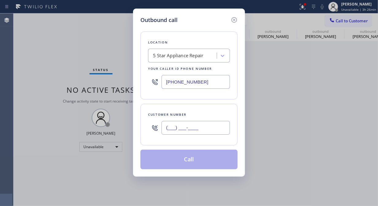
click at [214, 126] on input "(___) ___-____" at bounding box center [195, 128] width 68 height 14
paste input "619) 723-9101"
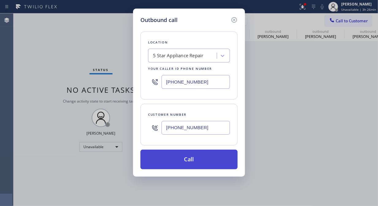
type input "[PHONE_NUMBER]"
click at [204, 161] on button "Call" at bounding box center [188, 160] width 97 height 20
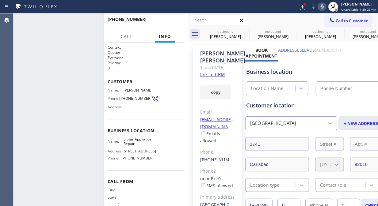
type input "[PHONE_NUMBER]"
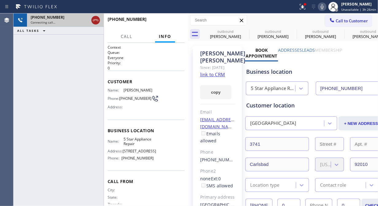
click at [95, 19] on icon at bounding box center [95, 20] width 7 height 7
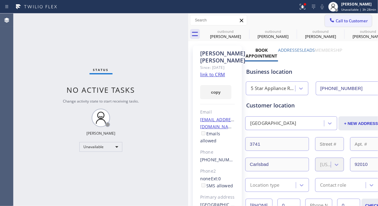
click at [341, 22] on span "Call to Customer" at bounding box center [351, 21] width 32 height 6
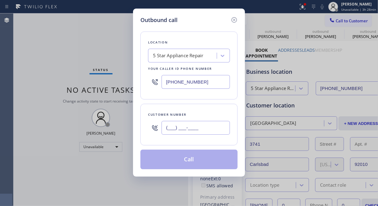
click at [170, 127] on input "(___) ___-____" at bounding box center [195, 128] width 68 height 14
paste input "310) 540-2909"
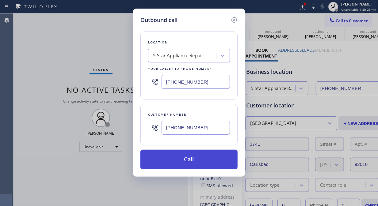
type input "[PHONE_NUMBER]"
click at [194, 162] on button "Call" at bounding box center [188, 160] width 97 height 20
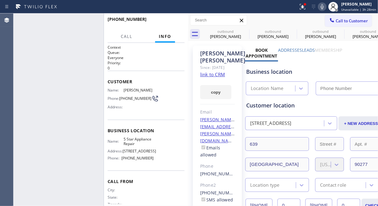
type input "[PHONE_NUMBER]"
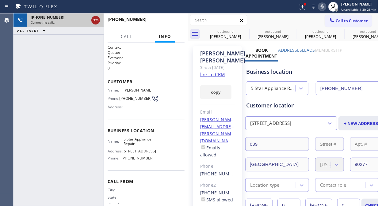
click at [98, 20] on icon at bounding box center [96, 20] width 6 height 2
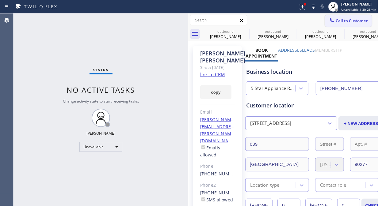
click at [338, 21] on span "Call to Customer" at bounding box center [351, 21] width 32 height 6
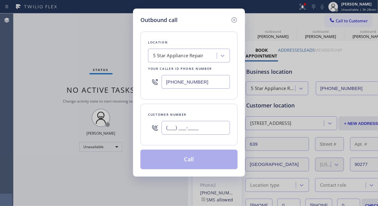
click at [181, 130] on input "(___) ___-____" at bounding box center [195, 128] width 68 height 14
paste input "949) 697-2894"
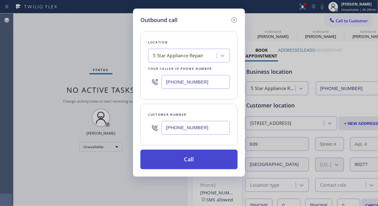
type input "[PHONE_NUMBER]"
click at [200, 158] on button "Call" at bounding box center [188, 160] width 97 height 20
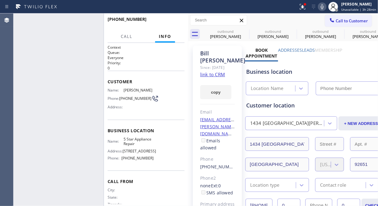
type input "[PHONE_NUMBER]"
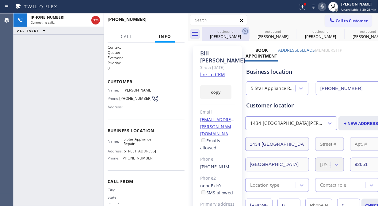
click at [242, 31] on icon at bounding box center [245, 31] width 6 height 6
click at [0, 0] on icon at bounding box center [0, 0] width 0 height 0
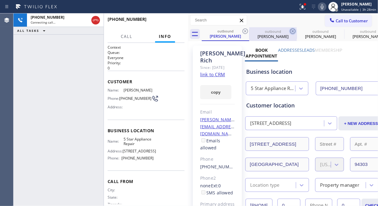
click at [246, 32] on icon at bounding box center [244, 31] width 7 height 7
click at [289, 30] on icon at bounding box center [292, 31] width 7 height 7
click at [0, 0] on icon at bounding box center [0, 0] width 0 height 0
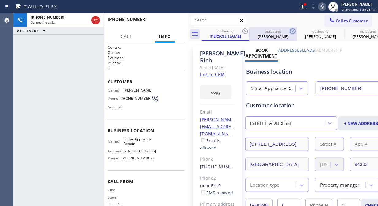
click at [0, 0] on icon at bounding box center [0, 0] width 0 height 0
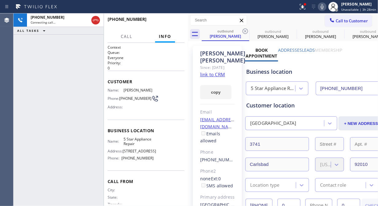
click at [245, 30] on icon at bounding box center [244, 31] width 7 height 7
click at [0, 0] on icon at bounding box center [0, 0] width 0 height 0
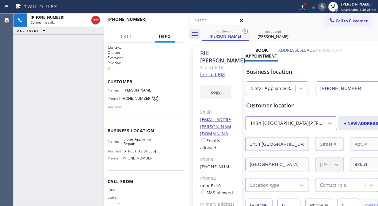
click at [245, 30] on icon at bounding box center [244, 31] width 7 height 7
click at [0, 0] on icon at bounding box center [0, 0] width 0 height 0
click at [245, 30] on div "outbound [PERSON_NAME] outbound [PERSON_NAME]" at bounding box center [290, 34] width 176 height 14
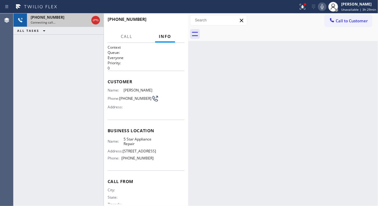
click at [75, 17] on div "[PHONE_NUMBER]" at bounding box center [60, 17] width 58 height 5
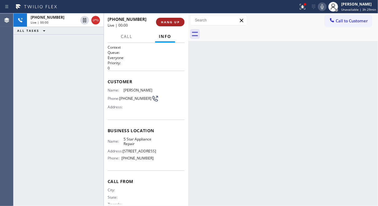
click at [164, 22] on span "HANG UP" at bounding box center [170, 22] width 19 height 4
click at [164, 21] on span "HANG UP" at bounding box center [170, 22] width 19 height 4
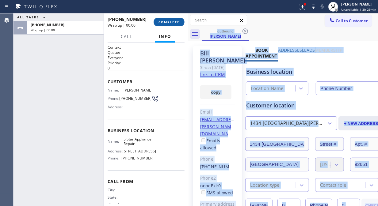
click at [163, 21] on span "COMPLETE" at bounding box center [168, 22] width 21 height 4
type input "[PHONE_NUMBER]"
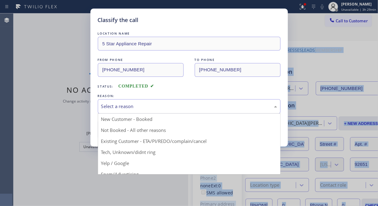
click at [187, 103] on div "Select a reason" at bounding box center [189, 106] width 176 height 7
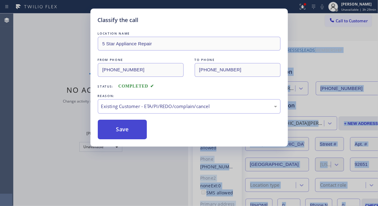
click at [128, 134] on button "Save" at bounding box center [122, 130] width 49 height 20
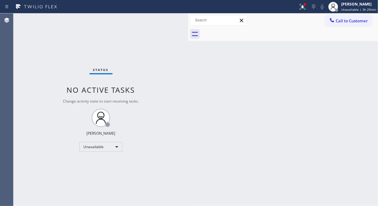
click at [341, 21] on span "Call to Customer" at bounding box center [351, 21] width 32 height 6
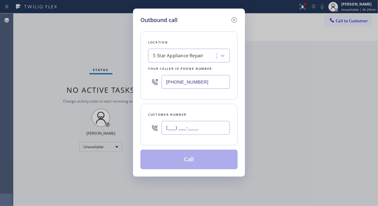
click at [182, 128] on input "(___) ___-____" at bounding box center [195, 128] width 68 height 14
paste input "562) 650-4687"
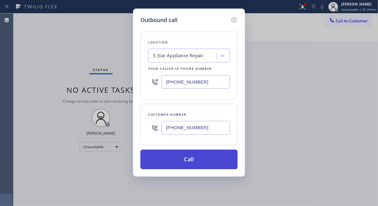
type input "[PHONE_NUMBER]"
click at [202, 160] on button "Call" at bounding box center [188, 160] width 97 height 20
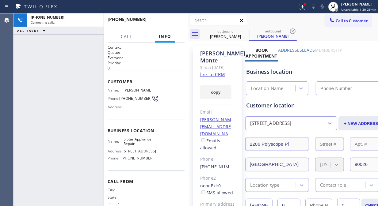
type input "[PHONE_NUMBER]"
click at [0, 0] on icon at bounding box center [0, 0] width 0 height 0
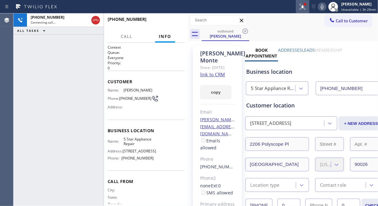
click at [302, 6] on icon at bounding box center [302, 6] width 7 height 7
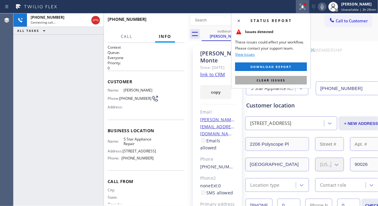
click at [277, 81] on span "Clear issues" at bounding box center [270, 80] width 29 height 4
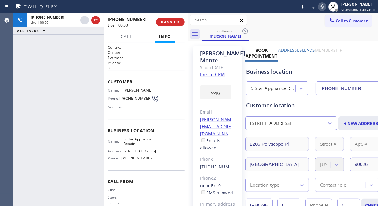
click at [42, 57] on div "[PHONE_NUMBER] Live | 00:00 ALL TASKS ALL TASKS ACTIVE TASKS TASKS IN WRAP UP" at bounding box center [58, 109] width 90 height 193
click at [166, 20] on button "HANG UP" at bounding box center [170, 22] width 28 height 9
click at [166, 20] on span "HANG UP" at bounding box center [170, 22] width 19 height 4
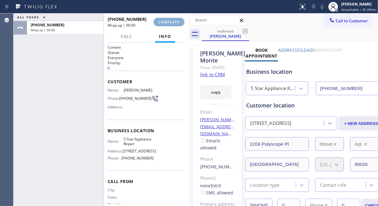
click at [168, 21] on span "COMPLETE" at bounding box center [168, 22] width 21 height 4
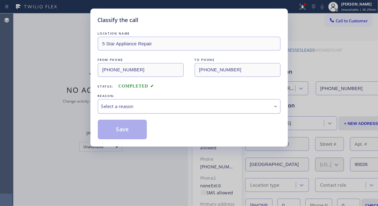
click at [170, 22] on div "Classify the call" at bounding box center [189, 20] width 183 height 8
click at [179, 106] on div "Select a reason" at bounding box center [189, 106] width 176 height 7
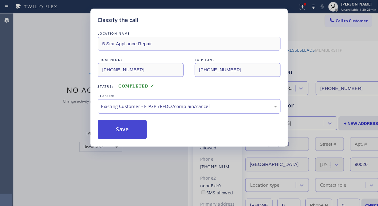
click at [119, 123] on button "Save" at bounding box center [122, 130] width 49 height 20
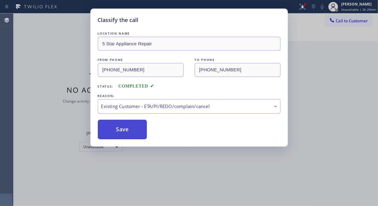
click at [127, 130] on button "Save" at bounding box center [122, 130] width 49 height 20
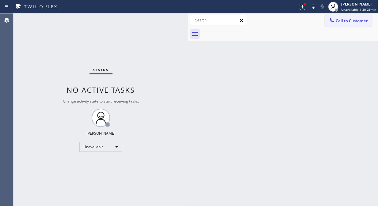
click at [339, 22] on span "Call to Customer" at bounding box center [351, 21] width 32 height 6
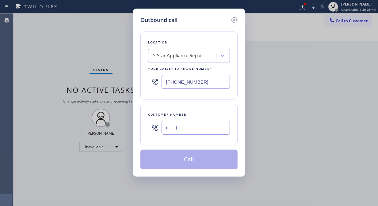
click at [210, 134] on input "(___) ___-____" at bounding box center [195, 128] width 68 height 14
paste input "206) 363-2410"
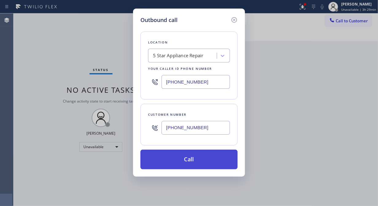
type input "[PHONE_NUMBER]"
click at [215, 160] on button "Call" at bounding box center [188, 160] width 97 height 20
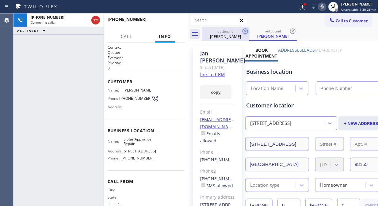
click at [244, 32] on icon at bounding box center [244, 31] width 7 height 7
click at [301, 6] on icon at bounding box center [302, 6] width 7 height 7
type input "[PHONE_NUMBER]"
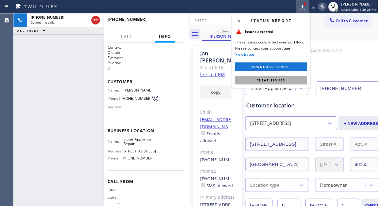
click at [278, 81] on span "Clear issues" at bounding box center [270, 80] width 29 height 4
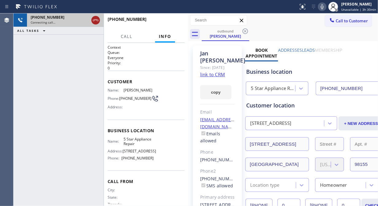
click at [94, 22] on icon at bounding box center [95, 20] width 7 height 7
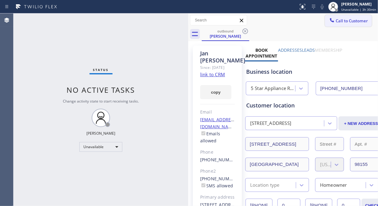
click at [339, 22] on span "Call to Customer" at bounding box center [351, 21] width 32 height 6
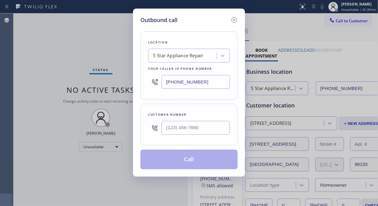
click at [192, 136] on div at bounding box center [195, 128] width 68 height 20
click at [192, 130] on input "(___) ___-____" at bounding box center [195, 128] width 68 height 14
paste input "323) 256-2246"
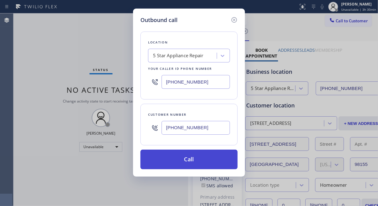
type input "[PHONE_NUMBER]"
click at [207, 163] on button "Call" at bounding box center [188, 160] width 97 height 20
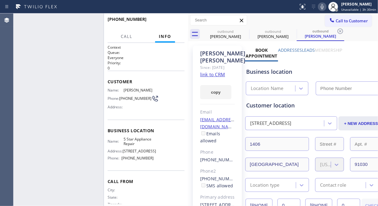
type input "[PHONE_NUMBER]"
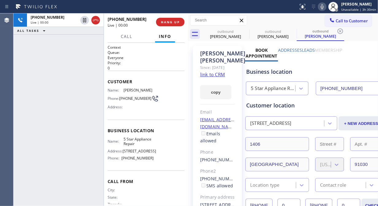
click at [47, 56] on div "[PHONE_NUMBER] Live | 00:00 ALL TASKS ALL TASKS ACTIVE TASKS TASKS IN WRAP UP" at bounding box center [58, 109] width 90 height 193
drag, startPoint x: 162, startPoint y: 21, endPoint x: 165, endPoint y: 22, distance: 4.0
click at [163, 21] on span "HANG UP" at bounding box center [170, 22] width 19 height 4
drag, startPoint x: 165, startPoint y: 22, endPoint x: 170, endPoint y: 23, distance: 4.5
click at [166, 22] on span "HANG UP" at bounding box center [170, 22] width 19 height 4
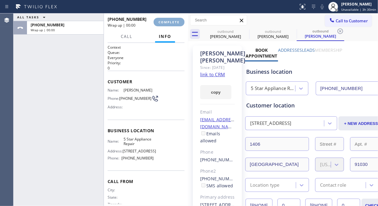
click at [176, 24] on span "COMPLETE" at bounding box center [168, 22] width 21 height 4
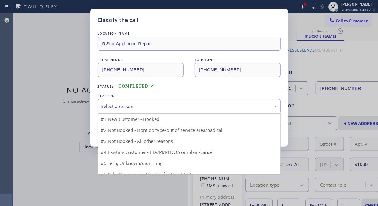
click at [173, 108] on div "Select a reason" at bounding box center [189, 106] width 176 height 7
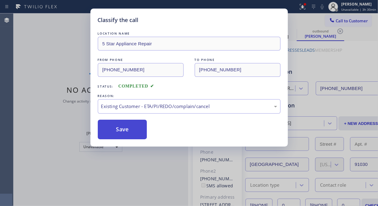
click at [139, 133] on button "Save" at bounding box center [122, 130] width 49 height 20
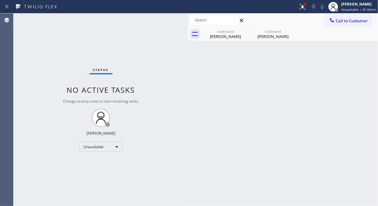
click at [338, 20] on span "Call to Customer" at bounding box center [351, 21] width 32 height 6
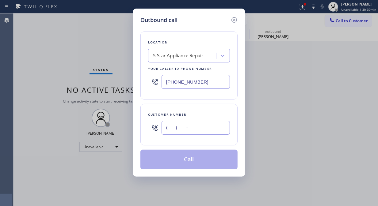
click at [212, 132] on input "(___) ___-____" at bounding box center [195, 128] width 68 height 14
paste input "818) 822-9527"
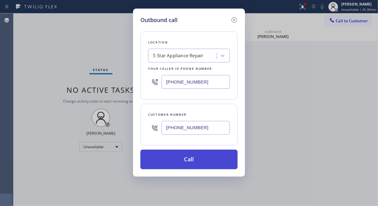
type input "[PHONE_NUMBER]"
click at [208, 161] on button "Call" at bounding box center [188, 160] width 97 height 20
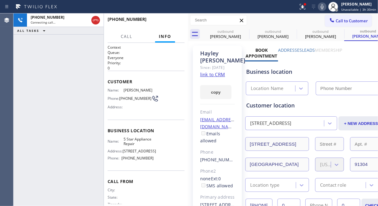
type input "[PHONE_NUMBER]"
click at [243, 29] on icon at bounding box center [244, 31] width 7 height 7
click at [290, 29] on icon at bounding box center [293, 31] width 6 height 6
click at [0, 0] on icon at bounding box center [0, 0] width 0 height 0
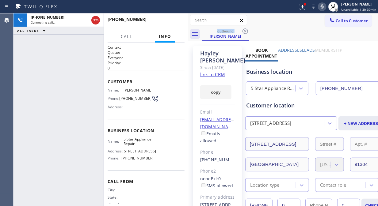
click at [243, 29] on icon at bounding box center [245, 31] width 6 height 6
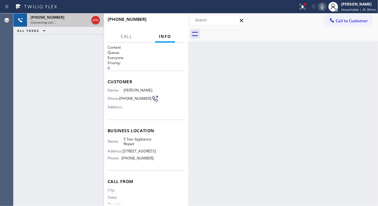
click at [59, 25] on div "[PHONE_NUMBER] Connecting call…" at bounding box center [58, 19] width 63 height 13
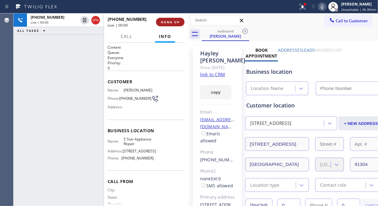
click at [168, 25] on button "HANG UP" at bounding box center [170, 22] width 28 height 9
type input "[PHONE_NUMBER]"
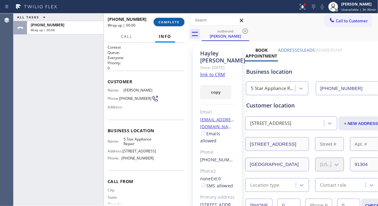
click at [168, 24] on span "COMPLETE" at bounding box center [168, 22] width 21 height 4
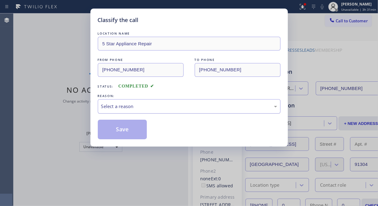
click at [176, 111] on div "Select a reason" at bounding box center [189, 106] width 183 height 14
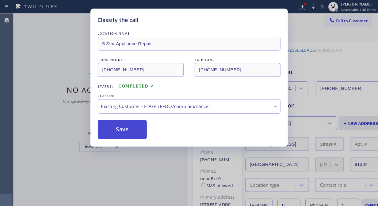
click at [134, 130] on button "Save" at bounding box center [122, 130] width 49 height 20
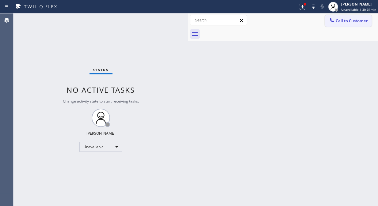
click at [341, 21] on span "Call to Customer" at bounding box center [351, 21] width 32 height 6
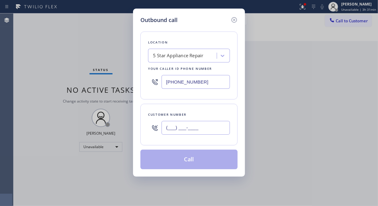
click at [206, 124] on input "(___) ___-____" at bounding box center [195, 128] width 68 height 14
paste input "818) 996-1918"
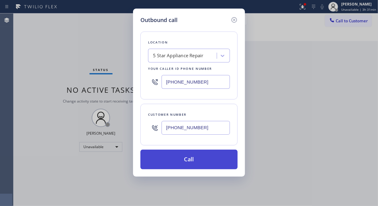
type input "[PHONE_NUMBER]"
click at [207, 161] on button "Call" at bounding box center [188, 160] width 97 height 20
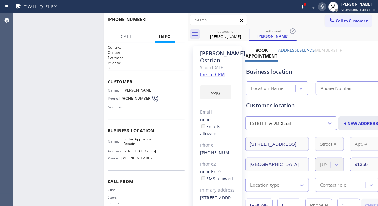
type input "[PHONE_NUMBER]"
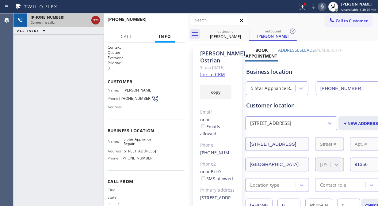
click at [99, 21] on icon at bounding box center [95, 20] width 7 height 7
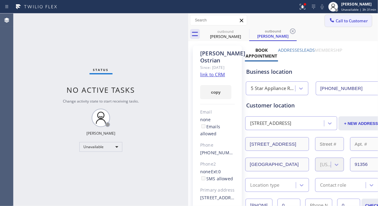
click at [336, 23] on span "Call to Customer" at bounding box center [351, 21] width 32 height 6
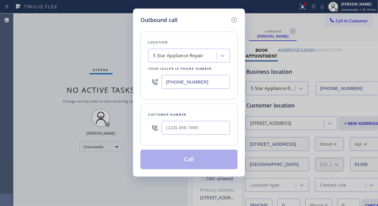
click at [183, 117] on div "Customer number" at bounding box center [189, 115] width 82 height 6
click at [182, 125] on input "(___) ___-____" at bounding box center [195, 128] width 68 height 14
paste input "206) 979-6854"
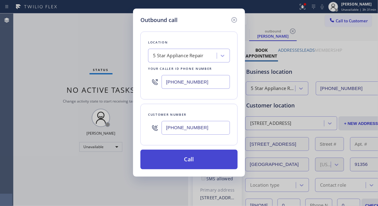
type input "[PHONE_NUMBER]"
click at [191, 158] on button "Call" at bounding box center [188, 160] width 97 height 20
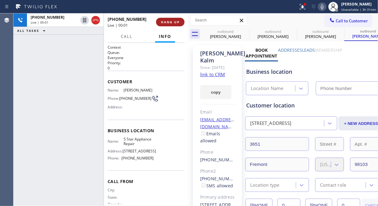
click at [176, 19] on button "HANG UP" at bounding box center [170, 22] width 28 height 9
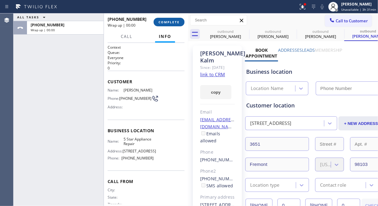
click at [174, 21] on span "COMPLETE" at bounding box center [168, 22] width 21 height 4
type input "[PHONE_NUMBER]"
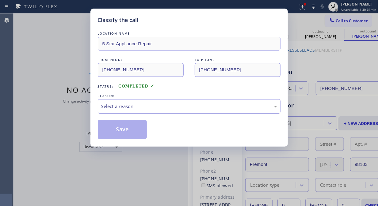
click at [176, 107] on div "Select a reason" at bounding box center [189, 106] width 176 height 7
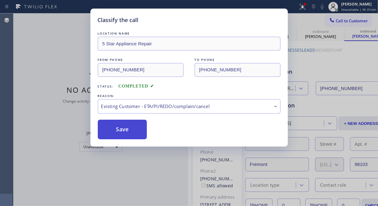
click at [133, 134] on button "Save" at bounding box center [122, 130] width 49 height 20
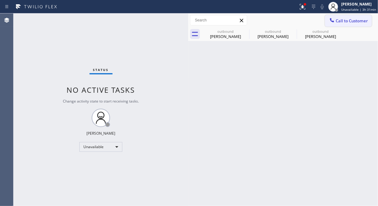
click at [330, 21] on icon at bounding box center [332, 20] width 6 height 6
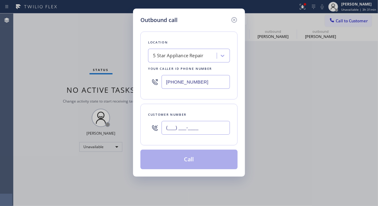
click at [188, 129] on input "(___) ___-____" at bounding box center [195, 128] width 68 height 14
paste input "310) 457-6586"
type input "[PHONE_NUMBER]"
click at [201, 161] on button "Call" at bounding box center [188, 160] width 97 height 20
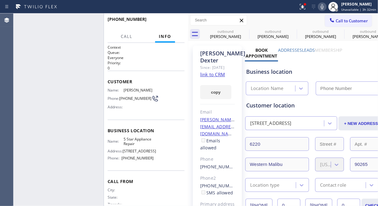
type input "[PHONE_NUMBER]"
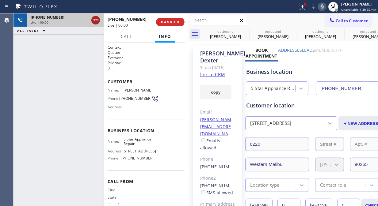
click at [96, 20] on icon at bounding box center [95, 20] width 7 height 7
drag, startPoint x: 167, startPoint y: 26, endPoint x: 169, endPoint y: 24, distance: 3.3
click at [167, 26] on div "[PHONE_NUMBER] Live | 00:00 HANG UP" at bounding box center [146, 22] width 77 height 16
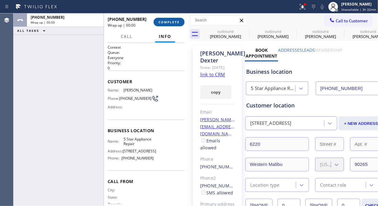
click at [170, 24] on span "COMPLETE" at bounding box center [168, 22] width 21 height 4
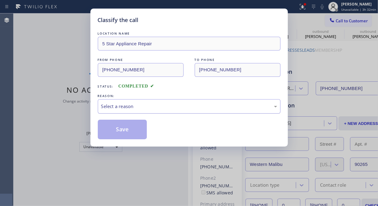
click at [177, 108] on div "Select a reason" at bounding box center [189, 106] width 176 height 7
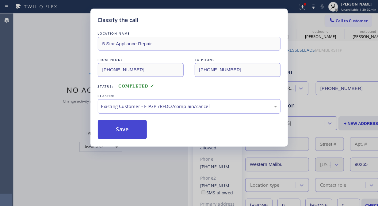
click at [124, 132] on button "Save" at bounding box center [122, 130] width 49 height 20
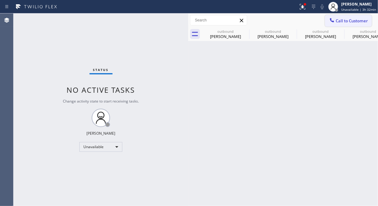
click at [341, 22] on span "Call to Customer" at bounding box center [351, 21] width 32 height 6
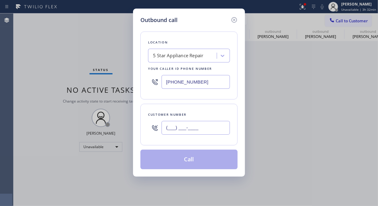
click at [195, 131] on input "(___) ___-____" at bounding box center [195, 128] width 68 height 14
paste input "818) 388-1162"
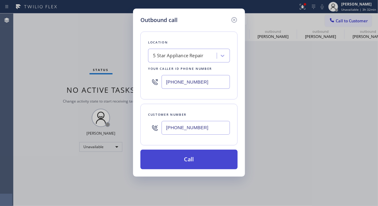
type input "[PHONE_NUMBER]"
click at [202, 162] on button "Call" at bounding box center [188, 160] width 97 height 20
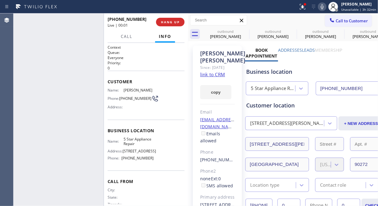
type input "[PHONE_NUMBER]"
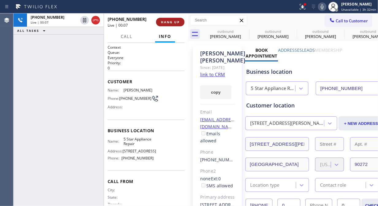
click at [163, 22] on span "HANG UP" at bounding box center [170, 22] width 19 height 4
click at [165, 23] on span "HANG UP" at bounding box center [170, 22] width 19 height 4
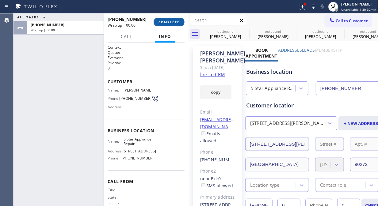
click at [169, 23] on span "COMPLETE" at bounding box center [168, 22] width 21 height 4
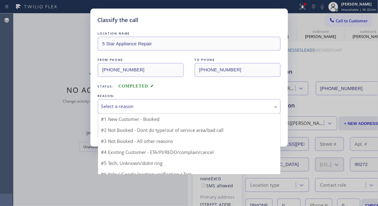
click at [163, 107] on div "Select a reason" at bounding box center [189, 106] width 176 height 7
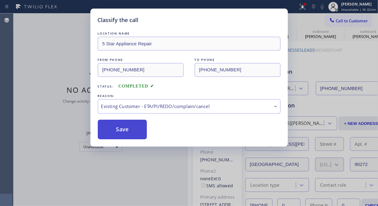
click at [118, 128] on button "Save" at bounding box center [122, 130] width 49 height 20
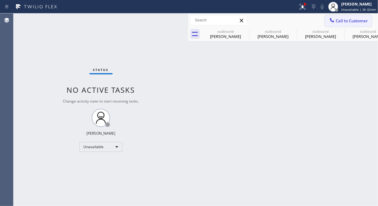
click at [335, 22] on span "Call to Customer" at bounding box center [351, 21] width 32 height 6
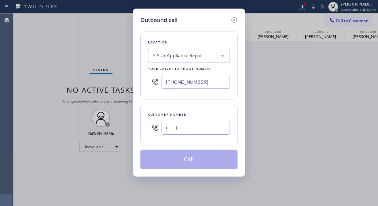
click at [200, 130] on input "(___) ___-____" at bounding box center [195, 128] width 68 height 14
paste input "305) 666-5419"
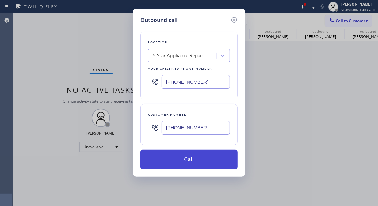
type input "[PHONE_NUMBER]"
drag, startPoint x: 212, startPoint y: 163, endPoint x: 217, endPoint y: 159, distance: 6.5
click at [212, 163] on button "Call" at bounding box center [188, 160] width 97 height 20
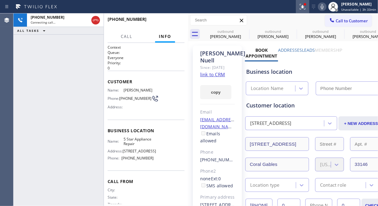
click at [298, 8] on div at bounding box center [302, 6] width 13 height 7
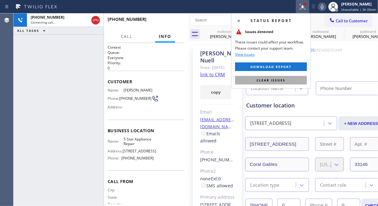
type input "[PHONE_NUMBER]"
click at [261, 83] on button "Clear issues" at bounding box center [271, 80] width 72 height 9
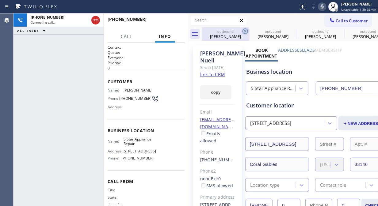
click at [246, 31] on icon at bounding box center [244, 31] width 7 height 7
click at [0, 0] on icon at bounding box center [0, 0] width 0 height 0
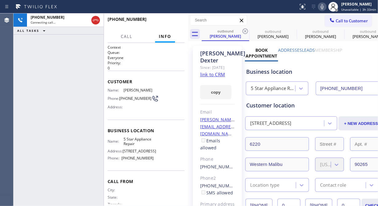
click at [246, 31] on icon at bounding box center [244, 31] width 7 height 7
click at [0, 0] on icon at bounding box center [0, 0] width 0 height 0
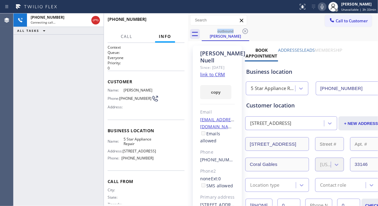
drag, startPoint x: 48, startPoint y: 70, endPoint x: 57, endPoint y: 63, distance: 10.3
click at [48, 70] on div "[PHONE_NUMBER] Connecting call… ALL TASKS ALL TASKS ACTIVE TASKS TASKS IN WRAP …" at bounding box center [58, 109] width 90 height 193
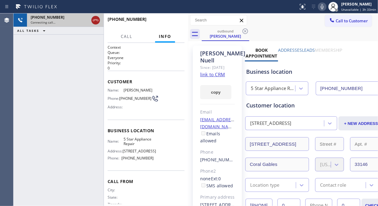
click at [96, 21] on icon at bounding box center [95, 20] width 7 height 7
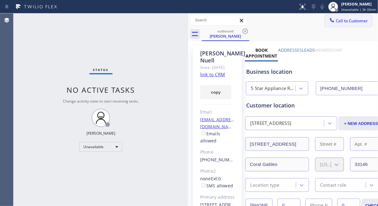
click at [339, 21] on span "Call to Customer" at bounding box center [351, 21] width 32 height 6
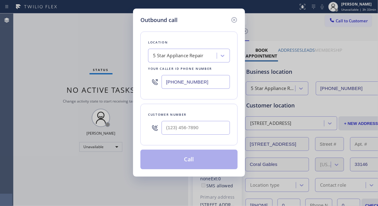
click at [197, 135] on div at bounding box center [195, 128] width 68 height 20
click at [192, 130] on input "(___) ___-____" at bounding box center [195, 128] width 68 height 14
paste input "602) 573-2822"
type input "[PHONE_NUMBER]"
click at [207, 161] on button "Call" at bounding box center [188, 160] width 97 height 20
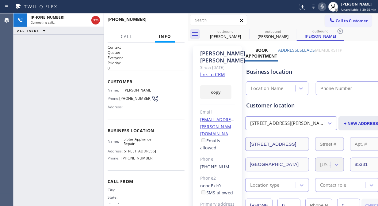
type input "[PHONE_NUMBER]"
click at [172, 20] on button "HANG UP" at bounding box center [170, 22] width 28 height 9
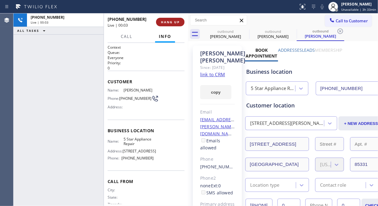
click at [172, 20] on span "HANG UP" at bounding box center [170, 22] width 19 height 4
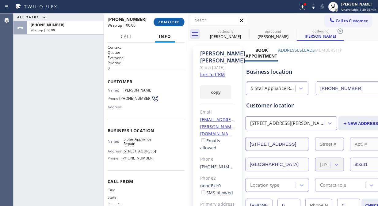
click at [173, 20] on span "COMPLETE" at bounding box center [168, 22] width 21 height 4
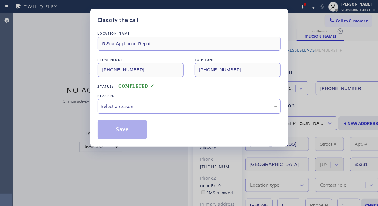
click at [185, 104] on div "Select a reason" at bounding box center [189, 106] width 176 height 7
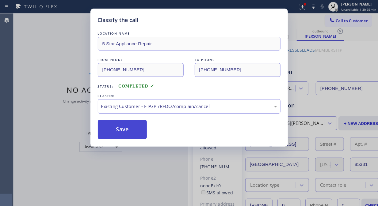
click at [121, 130] on button "Save" at bounding box center [122, 130] width 49 height 20
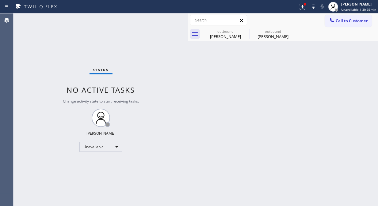
click at [341, 21] on span "Call to Customer" at bounding box center [351, 21] width 32 height 6
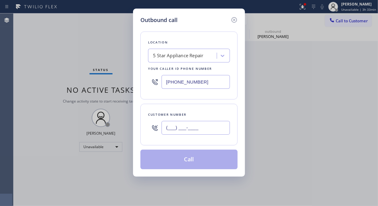
click at [206, 133] on input "(___) ___-____" at bounding box center [195, 128] width 68 height 14
paste input "415) 346-1032"
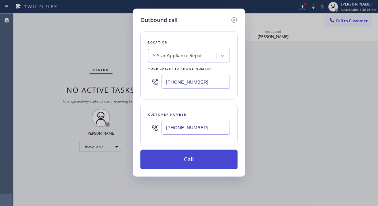
type input "[PHONE_NUMBER]"
click at [203, 164] on button "Call" at bounding box center [188, 160] width 97 height 20
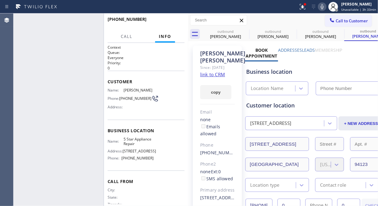
type input "[PHONE_NUMBER]"
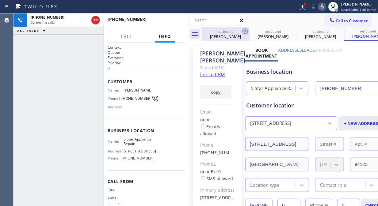
click at [246, 32] on icon at bounding box center [244, 31] width 7 height 7
click at [0, 0] on icon at bounding box center [0, 0] width 0 height 0
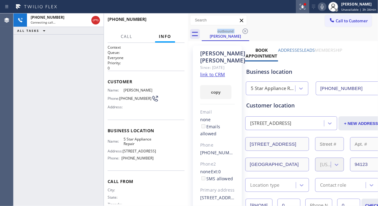
click at [302, 8] on icon at bounding box center [302, 6] width 7 height 7
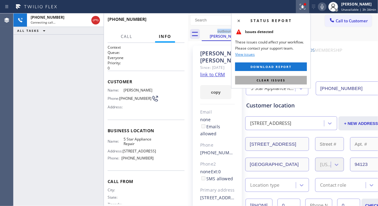
click at [274, 83] on button "Clear issues" at bounding box center [271, 80] width 72 height 9
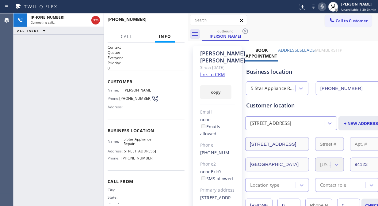
click at [32, 43] on div "[PHONE_NUMBER] Connecting call… ALL TASKS ALL TASKS ACTIVE TASKS TASKS IN WRAP …" at bounding box center [58, 109] width 90 height 193
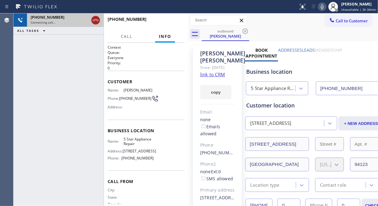
click at [97, 19] on icon at bounding box center [95, 20] width 7 height 7
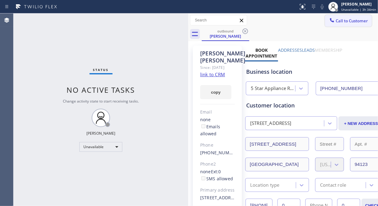
click at [341, 23] on span "Call to Customer" at bounding box center [351, 21] width 32 height 6
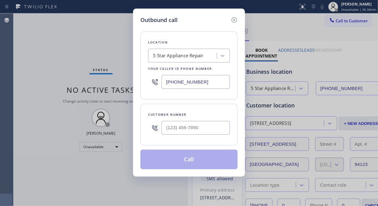
click at [204, 133] on input "text" at bounding box center [195, 128] width 68 height 14
paste input "305) 610-9881"
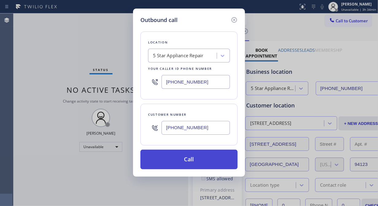
type input "[PHONE_NUMBER]"
click at [196, 160] on button "Call" at bounding box center [188, 160] width 97 height 20
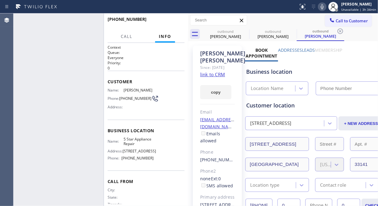
type input "[PHONE_NUMBER]"
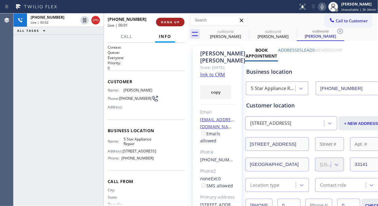
click at [163, 22] on span "HANG UP" at bounding box center [170, 22] width 19 height 4
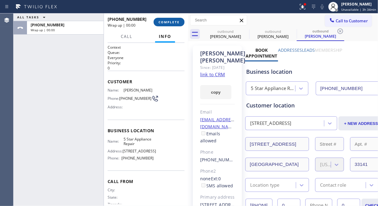
click at [163, 22] on span "COMPLETE" at bounding box center [168, 22] width 21 height 4
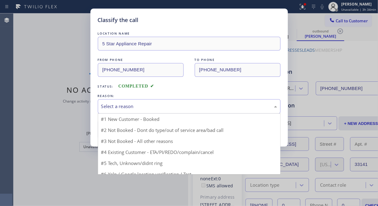
click at [194, 108] on div "Select a reason" at bounding box center [189, 106] width 176 height 7
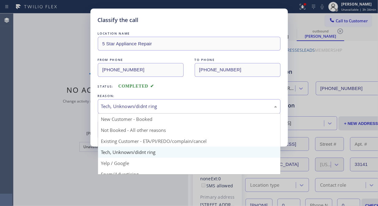
click at [187, 111] on div "Tech, Unknown/didnt ring" at bounding box center [189, 106] width 183 height 14
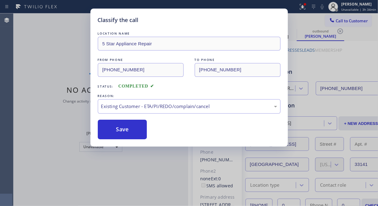
drag, startPoint x: 194, startPoint y: 144, endPoint x: 181, endPoint y: 141, distance: 13.2
click at [137, 134] on button "Save" at bounding box center [122, 130] width 49 height 20
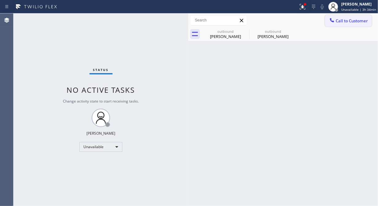
click at [341, 22] on span "Call to Customer" at bounding box center [351, 21] width 32 height 6
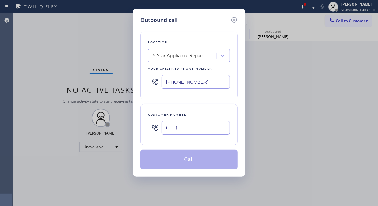
click at [218, 126] on input "(___) ___-____" at bounding box center [195, 128] width 68 height 14
paste input "858) 752-2627"
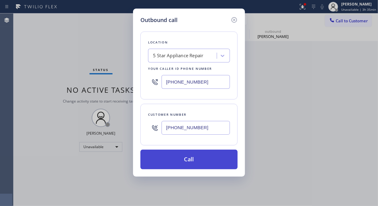
type input "[PHONE_NUMBER]"
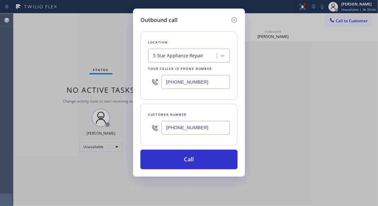
drag, startPoint x: 218, startPoint y: 157, endPoint x: 255, endPoint y: 109, distance: 60.7
click at [218, 157] on button "Call" at bounding box center [188, 160] width 97 height 20
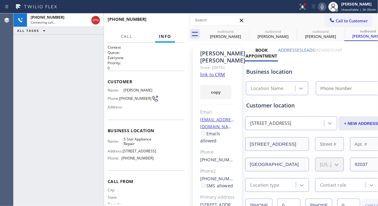
type input "[PHONE_NUMBER]"
click at [300, 10] on div at bounding box center [302, 6] width 13 height 7
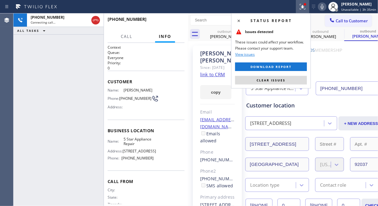
click at [294, 79] on button "Clear issues" at bounding box center [271, 80] width 72 height 9
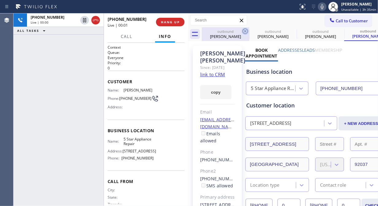
click at [242, 31] on icon at bounding box center [245, 31] width 6 height 6
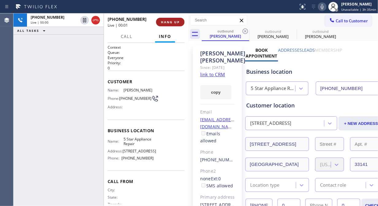
click at [176, 22] on span "HANG UP" at bounding box center [170, 22] width 19 height 4
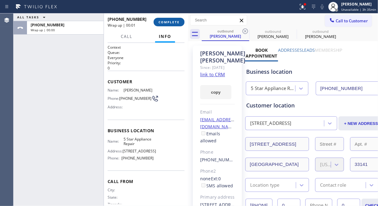
click at [176, 22] on span "COMPLETE" at bounding box center [168, 22] width 21 height 4
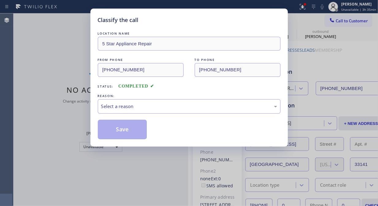
click at [201, 99] on div "REASON:" at bounding box center [189, 96] width 183 height 6
click at [195, 107] on div "Select a reason" at bounding box center [189, 106] width 176 height 7
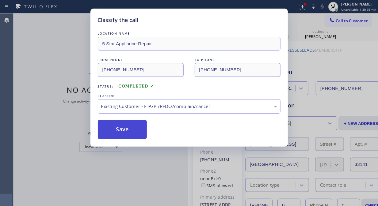
click at [126, 133] on button "Save" at bounding box center [122, 130] width 49 height 20
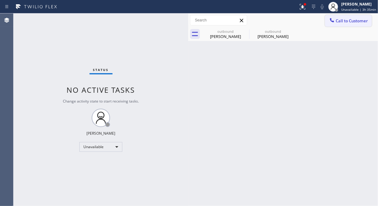
click at [341, 24] on button "Call to Customer" at bounding box center [348, 21] width 47 height 12
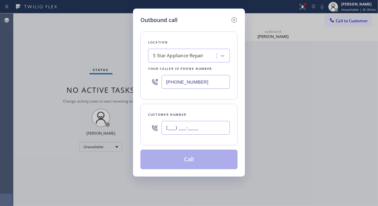
click at [206, 127] on input "(___) ___-____" at bounding box center [195, 128] width 68 height 14
paste input "818) 633-1825"
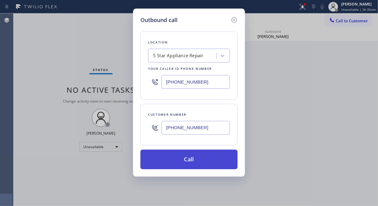
type input "[PHONE_NUMBER]"
click at [203, 163] on button "Call" at bounding box center [188, 160] width 97 height 20
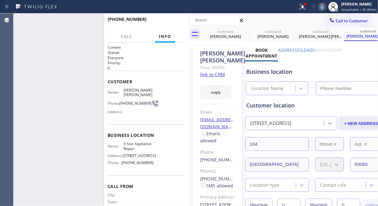
type input "[PHONE_NUMBER]"
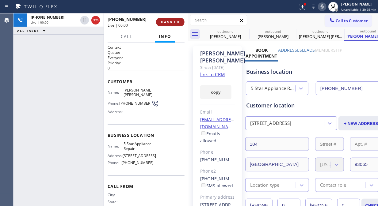
drag, startPoint x: 95, startPoint y: 19, endPoint x: 165, endPoint y: 19, distance: 70.5
click at [95, 19] on icon at bounding box center [95, 20] width 7 height 7
click at [168, 18] on button "HANG UP" at bounding box center [170, 22] width 28 height 9
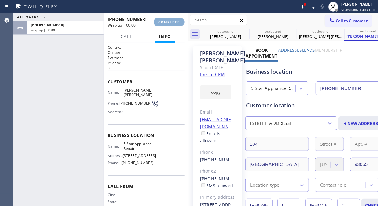
click at [169, 20] on span "COMPLETE" at bounding box center [168, 22] width 21 height 4
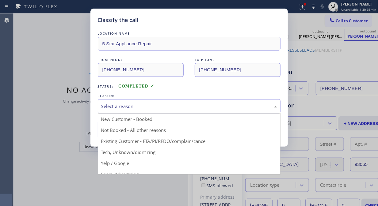
click at [172, 108] on div "Select a reason" at bounding box center [189, 106] width 176 height 7
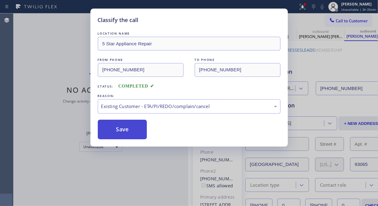
click at [128, 135] on button "Save" at bounding box center [122, 130] width 49 height 20
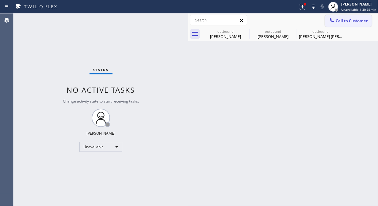
click at [341, 25] on button "Call to Customer" at bounding box center [348, 21] width 47 height 12
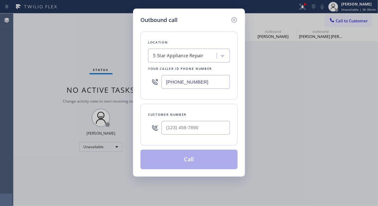
click at [182, 135] on div at bounding box center [195, 128] width 68 height 20
click at [181, 130] on input "(___) ___-____" at bounding box center [195, 128] width 68 height 14
paste input "415) 760-4318"
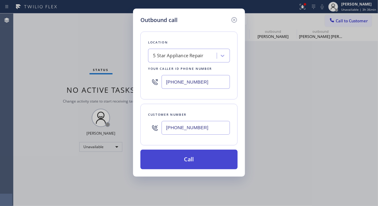
type input "[PHONE_NUMBER]"
click at [198, 162] on button "Call" at bounding box center [188, 160] width 97 height 20
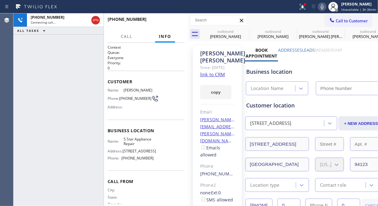
type input "[PHONE_NUMBER]"
click at [164, 23] on span "HANG UP" at bounding box center [170, 22] width 19 height 4
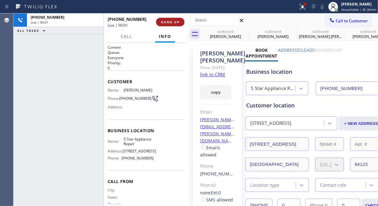
click at [164, 23] on span "HANG UP" at bounding box center [170, 22] width 19 height 4
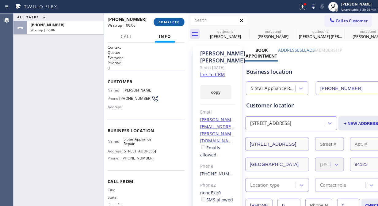
click at [165, 21] on span "COMPLETE" at bounding box center [168, 22] width 21 height 4
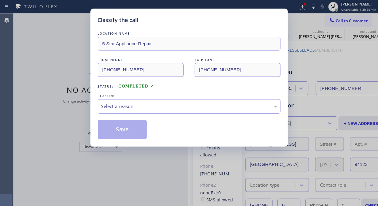
click at [210, 108] on div "Select a reason" at bounding box center [189, 106] width 176 height 7
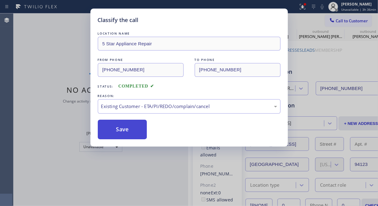
click at [134, 133] on button "Save" at bounding box center [122, 130] width 49 height 20
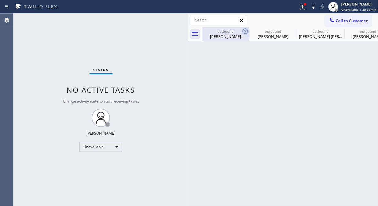
click at [246, 33] on icon at bounding box center [245, 31] width 6 height 6
click at [0, 0] on icon at bounding box center [0, 0] width 0 height 0
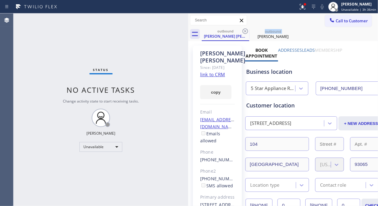
click at [246, 33] on icon at bounding box center [245, 31] width 6 height 6
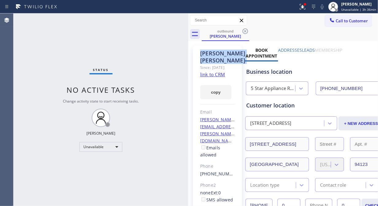
click at [246, 33] on icon at bounding box center [245, 31] width 6 height 6
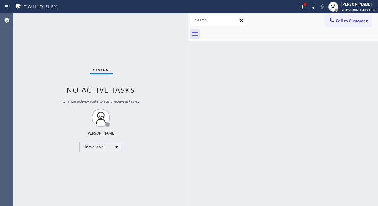
click at [246, 33] on div at bounding box center [290, 34] width 176 height 14
click at [341, 21] on span "Call to Customer" at bounding box center [351, 21] width 32 height 6
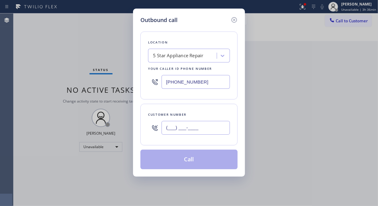
click at [193, 133] on input "(___) ___-____" at bounding box center [195, 128] width 68 height 14
paste input "714) 401-4114"
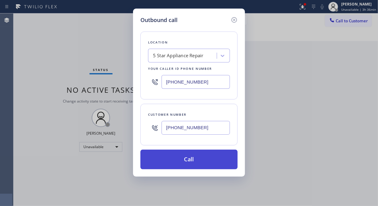
type input "[PHONE_NUMBER]"
click at [204, 163] on button "Call" at bounding box center [188, 160] width 97 height 20
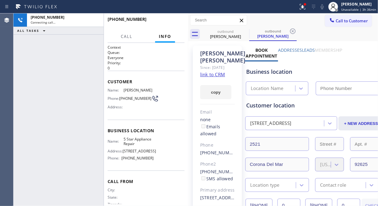
click at [306, 6] on icon at bounding box center [302, 6] width 7 height 7
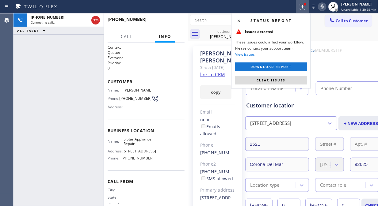
type input "[PHONE_NUMBER]"
drag, startPoint x: 282, startPoint y: 83, endPoint x: 270, endPoint y: 61, distance: 25.1
click at [282, 83] on button "Clear issues" at bounding box center [271, 80] width 72 height 9
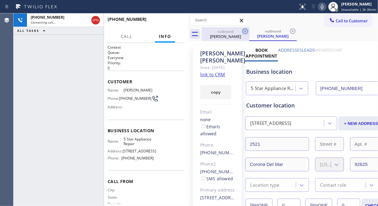
click at [248, 31] on icon at bounding box center [244, 31] width 7 height 7
drag, startPoint x: 248, startPoint y: 31, endPoint x: 243, endPoint y: 31, distance: 4.9
click at [0, 0] on icon at bounding box center [0, 0] width 0 height 0
click at [249, 31] on div "outbound [PERSON_NAME]" at bounding box center [272, 34] width 47 height 14
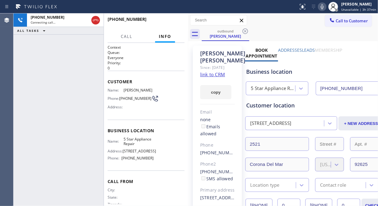
click at [27, 51] on div "[PHONE_NUMBER] Connecting call… ALL TASKS ALL TASKS ACTIVE TASKS TASKS IN WRAP …" at bounding box center [58, 109] width 90 height 193
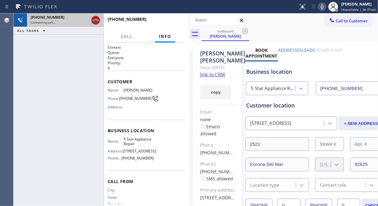
click at [95, 21] on icon at bounding box center [95, 20] width 7 height 7
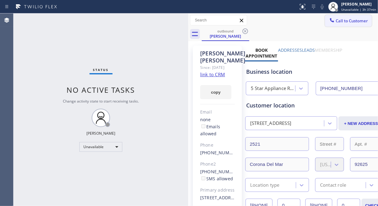
click at [335, 23] on span "Call to Customer" at bounding box center [351, 21] width 32 height 6
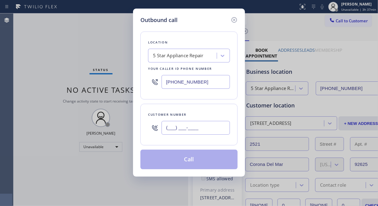
click at [170, 124] on input "(___) ___-____" at bounding box center [195, 128] width 68 height 14
paste input "206) 779-5565"
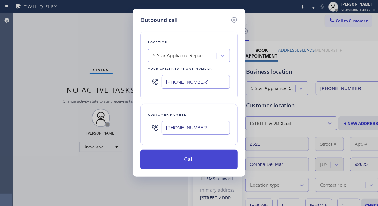
type input "[PHONE_NUMBER]"
click at [194, 157] on button "Call" at bounding box center [188, 160] width 97 height 20
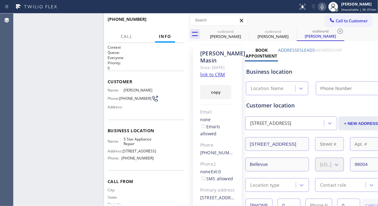
type input "[PHONE_NUMBER]"
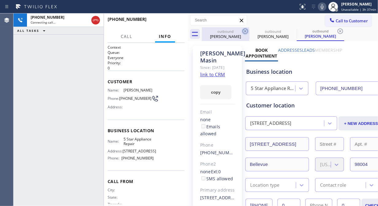
click at [246, 30] on icon at bounding box center [245, 31] width 6 height 6
click at [0, 0] on icon at bounding box center [0, 0] width 0 height 0
click at [337, 30] on icon at bounding box center [340, 31] width 6 height 6
click at [246, 30] on div "outbound [PERSON_NAME] outbound [PERSON_NAME] outbound [PERSON_NAME]" at bounding box center [290, 34] width 176 height 14
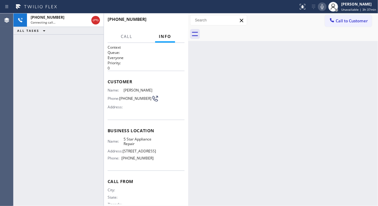
click at [37, 53] on div "[PHONE_NUMBER] Connecting call… ALL TASKS ALL TASKS ACTIVE TASKS TASKS IN WRAP …" at bounding box center [58, 109] width 90 height 193
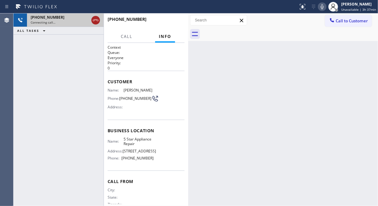
click at [94, 19] on icon at bounding box center [96, 20] width 6 height 2
drag, startPoint x: 342, startPoint y: 22, endPoint x: 224, endPoint y: 134, distance: 162.5
click at [341, 21] on span "Call to Customer" at bounding box center [351, 21] width 32 height 6
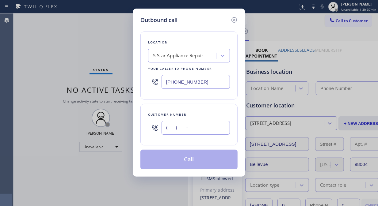
click at [200, 131] on input "(___) ___-____" at bounding box center [195, 128] width 68 height 14
paste input "206) 915-9498"
type input "[PHONE_NUMBER]"
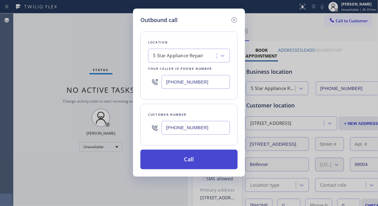
type input "[PHONE_NUMBER]"
click at [193, 161] on button "Call" at bounding box center [188, 160] width 97 height 20
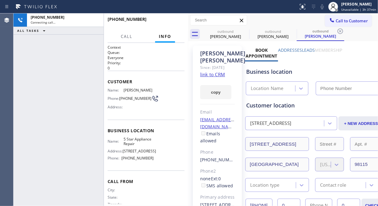
type input "[PHONE_NUMBER]"
click at [321, 8] on icon at bounding box center [321, 6] width 7 height 7
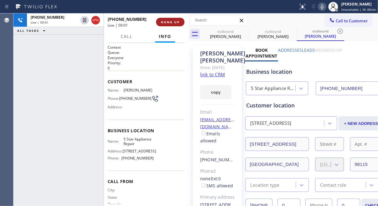
drag, startPoint x: 167, startPoint y: 19, endPoint x: 169, endPoint y: 22, distance: 4.1
click at [167, 19] on button "HANG UP" at bounding box center [170, 22] width 28 height 9
click at [170, 22] on span "HANG UP" at bounding box center [170, 22] width 19 height 4
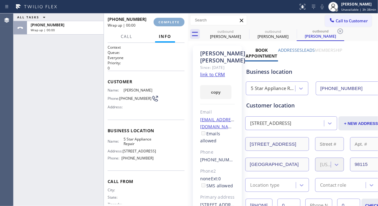
click at [172, 23] on span "COMPLETE" at bounding box center [168, 22] width 21 height 4
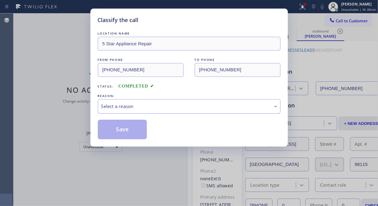
click at [177, 106] on div "Select a reason" at bounding box center [189, 106] width 176 height 7
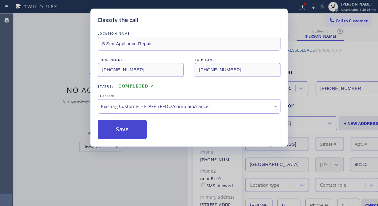
drag, startPoint x: 127, startPoint y: 130, endPoint x: 135, endPoint y: 129, distance: 7.5
click at [127, 130] on button "Save" at bounding box center [122, 130] width 49 height 20
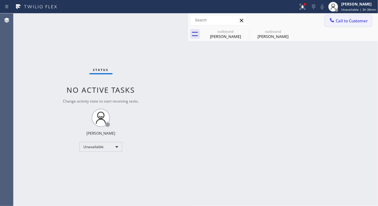
click at [335, 21] on icon at bounding box center [332, 20] width 6 height 6
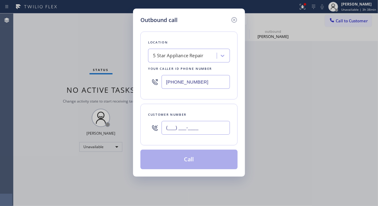
click at [206, 127] on input "(___) ___-____" at bounding box center [195, 128] width 68 height 14
paste input "714) 996-0578"
type input "[PHONE_NUMBER]"
click at [212, 162] on button "Call" at bounding box center [188, 160] width 97 height 20
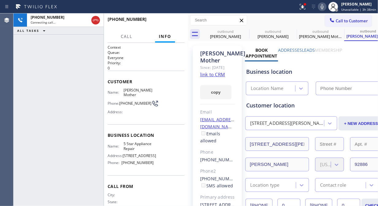
type input "[PHONE_NUMBER]"
click at [323, 7] on icon at bounding box center [321, 6] width 3 height 5
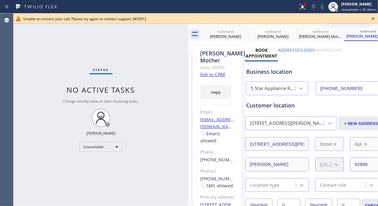
click at [341, 15] on icon at bounding box center [372, 18] width 7 height 7
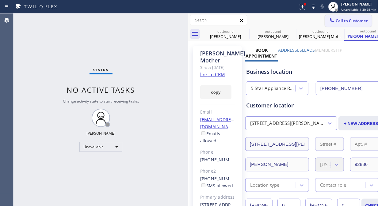
click at [338, 25] on button "Call to Customer" at bounding box center [348, 21] width 47 height 12
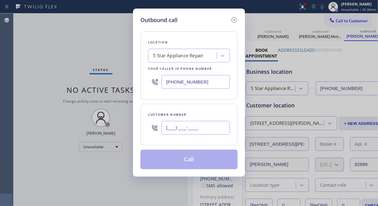
click at [204, 124] on input "(___) ___-____" at bounding box center [195, 128] width 68 height 14
paste input "805) 708-3048"
type input "[PHONE_NUMBER]"
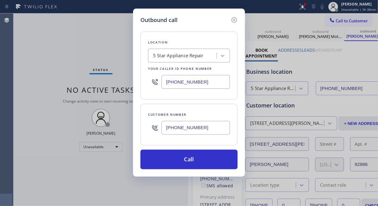
drag, startPoint x: 199, startPoint y: 162, endPoint x: 223, endPoint y: 123, distance: 44.8
click at [199, 162] on button "Call" at bounding box center [188, 160] width 97 height 20
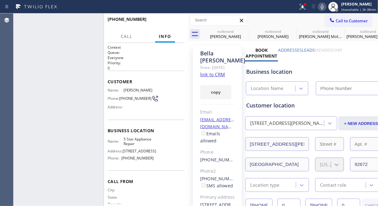
type input "[PHONE_NUMBER]"
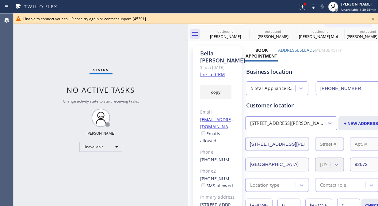
click at [341, 19] on icon at bounding box center [373, 18] width 2 height 2
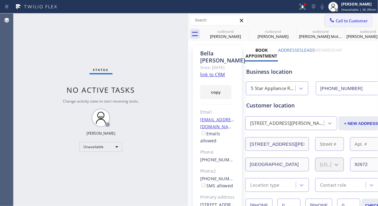
click at [341, 21] on span "Call to Customer" at bounding box center [351, 21] width 32 height 6
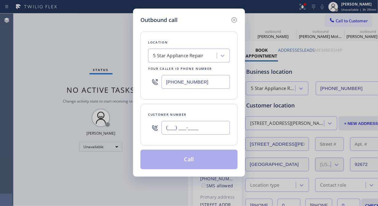
click at [194, 127] on input "(___) ___-____" at bounding box center [195, 128] width 68 height 14
paste input "951) 743-4247"
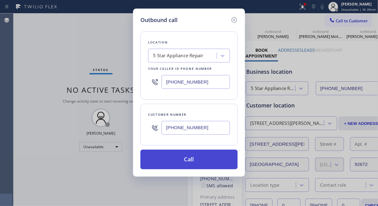
click at [197, 161] on button "Call" at bounding box center [188, 160] width 97 height 20
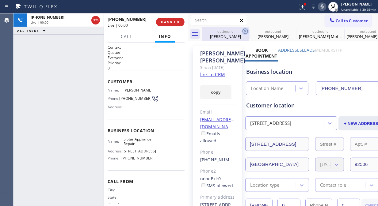
click at [244, 32] on icon at bounding box center [244, 31] width 7 height 7
click at [0, 0] on icon at bounding box center [0, 0] width 0 height 0
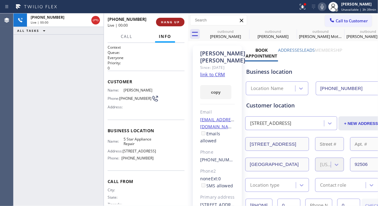
click at [0, 0] on icon at bounding box center [0, 0] width 0 height 0
click at [173, 21] on span "HANG UP" at bounding box center [170, 22] width 19 height 4
click at [168, 21] on span "HANG UP" at bounding box center [170, 22] width 19 height 4
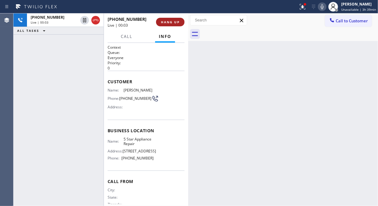
click at [168, 21] on span "HANG UP" at bounding box center [170, 22] width 19 height 4
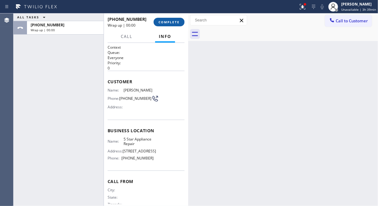
click at [167, 21] on span "COMPLETE" at bounding box center [168, 22] width 21 height 4
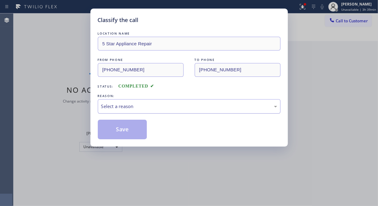
click at [166, 105] on div "Select a reason" at bounding box center [189, 106] width 176 height 7
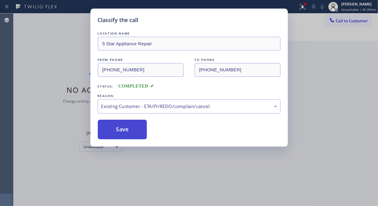
click at [136, 127] on button "Save" at bounding box center [122, 130] width 49 height 20
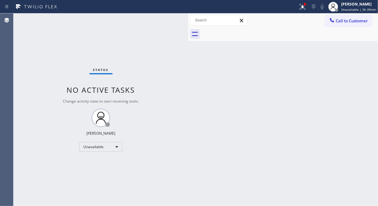
click at [341, 23] on span "Call to Customer" at bounding box center [351, 21] width 32 height 6
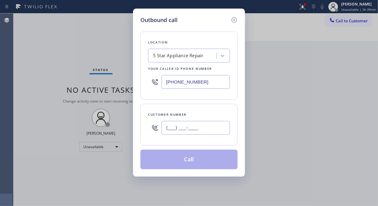
click at [180, 132] on input "(___) ___-____" at bounding box center [195, 128] width 68 height 14
paste input "818) 501-0144"
type input "[PHONE_NUMBER]"
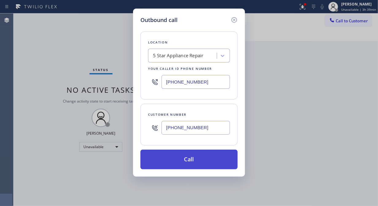
click at [214, 163] on button "Call" at bounding box center [188, 160] width 97 height 20
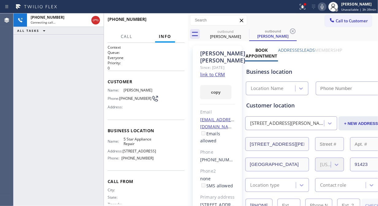
type input "[PHONE_NUMBER]"
click at [175, 25] on button "HANG UP" at bounding box center [170, 22] width 28 height 9
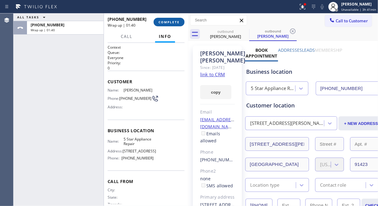
click at [160, 21] on span "COMPLETE" at bounding box center [168, 22] width 21 height 4
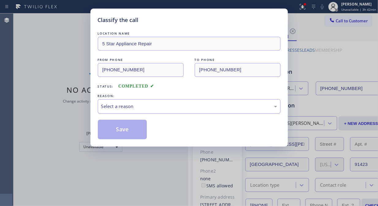
click at [176, 106] on div "Select a reason" at bounding box center [189, 106] width 176 height 7
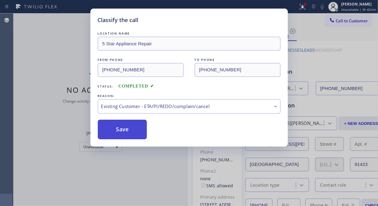
click at [136, 130] on button "Save" at bounding box center [122, 130] width 49 height 20
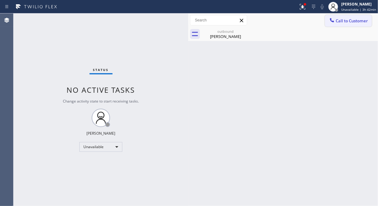
click at [341, 19] on span "Call to Customer" at bounding box center [351, 21] width 32 height 6
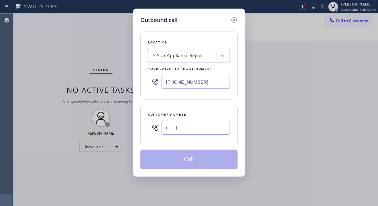
click at [176, 130] on input "(___) ___-____" at bounding box center [195, 128] width 68 height 14
paste input "425) 453-9534"
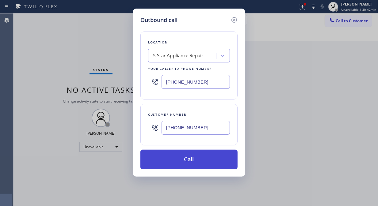
type input "[PHONE_NUMBER]"
click at [200, 161] on button "Call" at bounding box center [188, 160] width 97 height 20
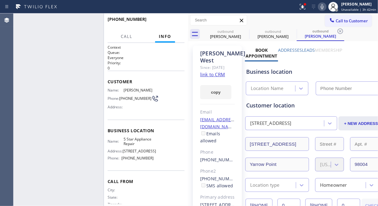
type input "[PHONE_NUMBER]"
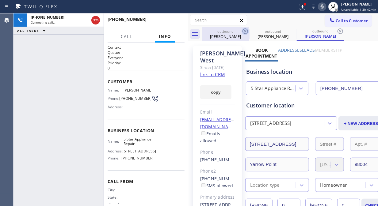
click at [247, 31] on icon at bounding box center [244, 31] width 7 height 7
click at [289, 31] on icon at bounding box center [292, 31] width 7 height 7
click at [336, 31] on icon at bounding box center [339, 31] width 7 height 7
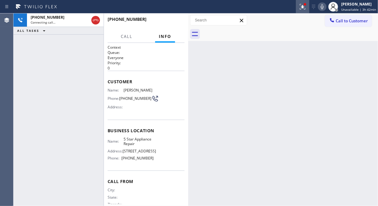
click at [300, 7] on icon at bounding box center [302, 6] width 7 height 7
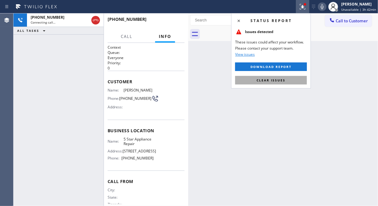
click at [276, 77] on button "Clear issues" at bounding box center [271, 80] width 72 height 9
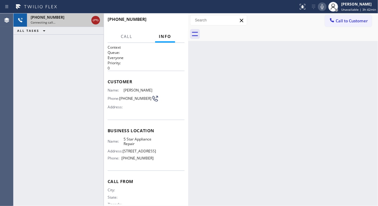
click at [96, 22] on icon at bounding box center [95, 20] width 7 height 7
click at [89, 22] on div "Connecting call…" at bounding box center [60, 22] width 58 height 4
click at [96, 22] on div "Connecting call…" at bounding box center [65, 22] width 69 height 4
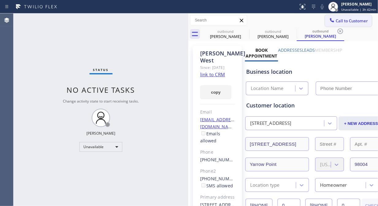
click at [341, 21] on span "Call to Customer" at bounding box center [351, 21] width 32 height 6
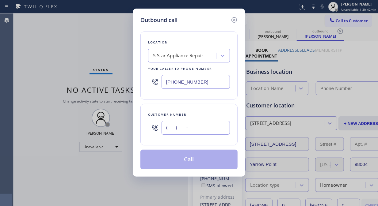
click at [212, 127] on input "(___) ___-____" at bounding box center [195, 128] width 68 height 14
paste input "206) 953-3501"
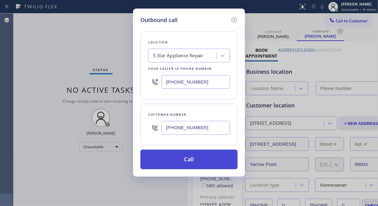
type input "[PHONE_NUMBER]"
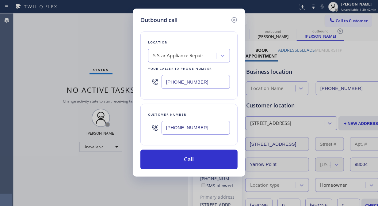
drag, startPoint x: 203, startPoint y: 161, endPoint x: 214, endPoint y: 133, distance: 29.4
click at [204, 161] on button "Call" at bounding box center [188, 160] width 97 height 20
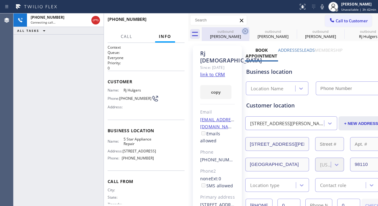
type input "[PHONE_NUMBER]"
click at [242, 31] on icon at bounding box center [245, 31] width 6 height 6
click at [0, 0] on icon at bounding box center [0, 0] width 0 height 0
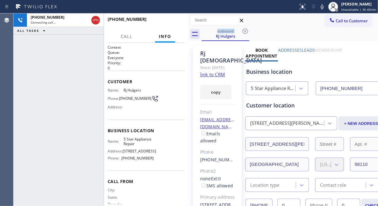
click at [33, 63] on div "+12069533501 Connecting call… ALL TASKS ALL TASKS ACTIVE TASKS TASKS IN WRAP UP" at bounding box center [58, 109] width 90 height 193
click at [323, 9] on icon at bounding box center [321, 6] width 3 height 5
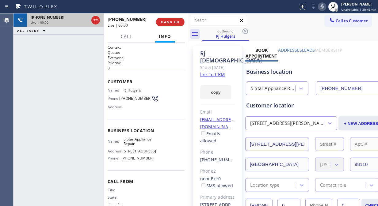
click at [94, 15] on div at bounding box center [95, 19] width 11 height 13
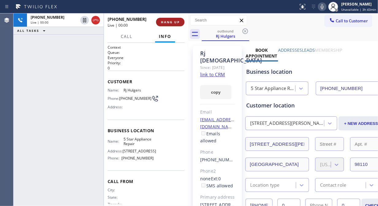
click at [176, 25] on button "HANG UP" at bounding box center [170, 22] width 28 height 9
click at [175, 20] on span "HANG UP" at bounding box center [170, 22] width 19 height 4
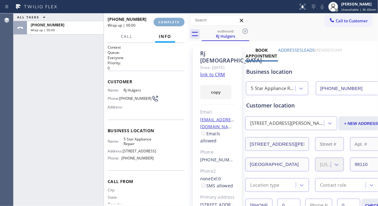
click at [174, 20] on span "COMPLETE" at bounding box center [168, 22] width 21 height 4
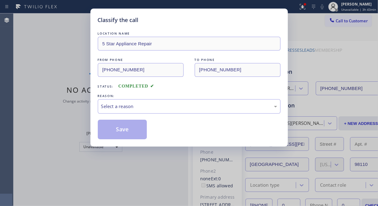
click at [174, 20] on div "Classify the call" at bounding box center [189, 20] width 183 height 8
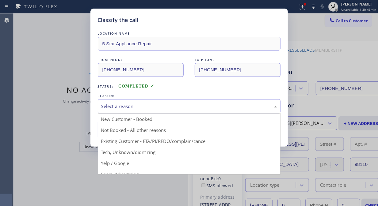
click at [178, 103] on div "Select a reason" at bounding box center [189, 106] width 176 height 7
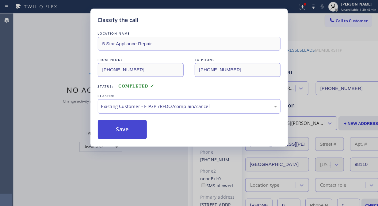
click at [141, 129] on button "Save" at bounding box center [122, 130] width 49 height 20
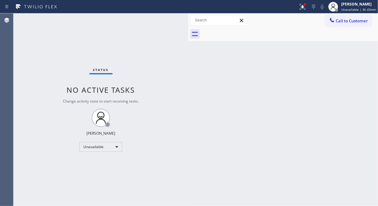
click at [340, 21] on span "Call to Customer" at bounding box center [351, 21] width 32 height 6
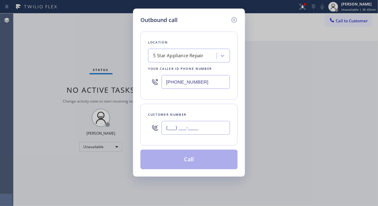
click at [215, 127] on input "(___) ___-____" at bounding box center [195, 128] width 68 height 14
paste input "213) 494-3222"
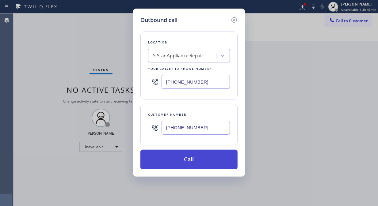
type input "(213) 494-3222"
click at [215, 162] on button "Call" at bounding box center [188, 160] width 97 height 20
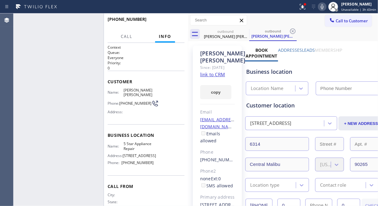
type input "[PHONE_NUMBER]"
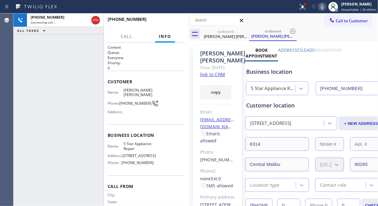
click at [323, 8] on icon at bounding box center [321, 6] width 7 height 7
click at [303, 6] on icon at bounding box center [302, 6] width 7 height 7
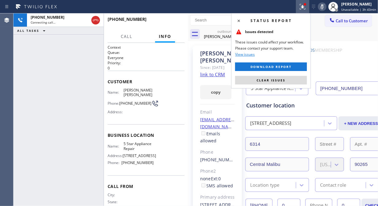
drag, startPoint x: 290, startPoint y: 81, endPoint x: 304, endPoint y: 39, distance: 44.7
click at [290, 82] on button "Clear issues" at bounding box center [271, 80] width 72 height 9
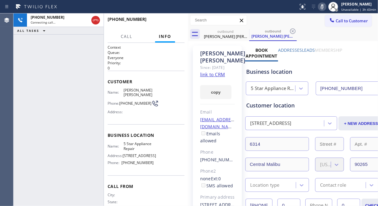
click at [323, 8] on icon at bounding box center [321, 6] width 7 height 7
click at [323, 7] on icon at bounding box center [321, 6] width 3 height 5
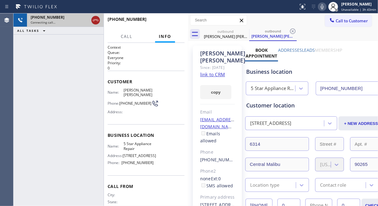
click at [94, 23] on icon at bounding box center [95, 20] width 7 height 7
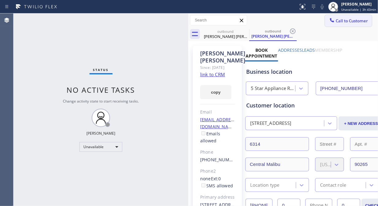
click at [340, 20] on span "Call to Customer" at bounding box center [351, 21] width 32 height 6
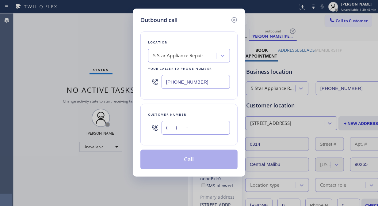
click at [185, 131] on input "(___) ___-____" at bounding box center [195, 128] width 68 height 14
paste input "786) 469-9306"
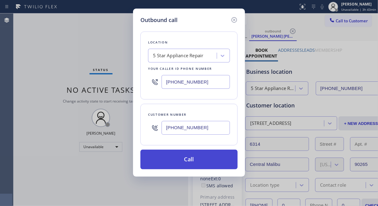
type input "(786) 469-9306"
click at [200, 160] on button "Call" at bounding box center [188, 160] width 97 height 20
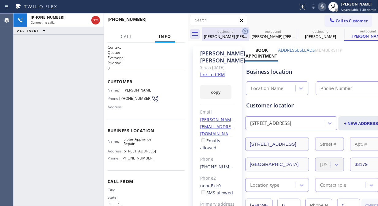
click at [245, 29] on icon at bounding box center [244, 31] width 7 height 7
click at [0, 0] on icon at bounding box center [0, 0] width 0 height 0
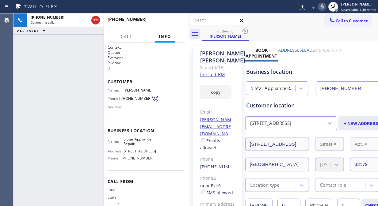
type input "[PHONE_NUMBER]"
click at [245, 29] on icon at bounding box center [244, 31] width 7 height 7
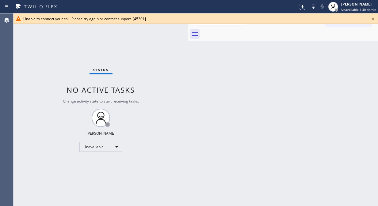
click at [375, 19] on icon at bounding box center [372, 18] width 7 height 7
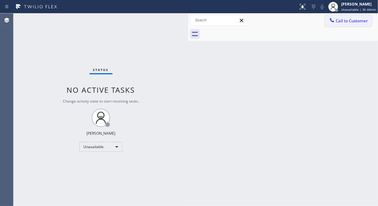
click at [371, 20] on button "Call to Customer" at bounding box center [348, 21] width 47 height 12
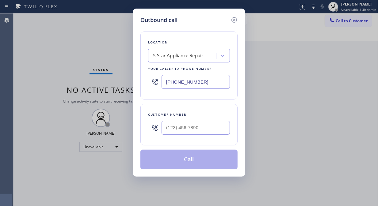
drag, startPoint x: 351, startPoint y: 23, endPoint x: 276, endPoint y: 69, distance: 88.8
click at [351, 23] on div "Outbound call Location 5 Star Appliance Repair Your caller id phone number [PHO…" at bounding box center [189, 103] width 378 height 206
click at [185, 127] on input "(___) ___-____" at bounding box center [195, 128] width 68 height 14
paste input "626) 497-6233"
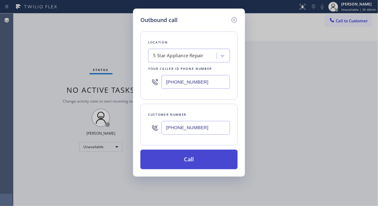
type input "(626) 497-6233"
drag, startPoint x: 205, startPoint y: 157, endPoint x: 252, endPoint y: 31, distance: 134.5
click at [206, 157] on button "Call" at bounding box center [188, 160] width 97 height 20
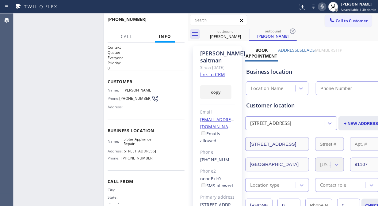
type input "[PHONE_NUMBER]"
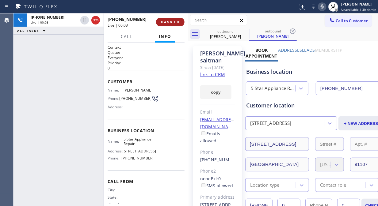
click at [169, 20] on span "HANG UP" at bounding box center [170, 22] width 19 height 4
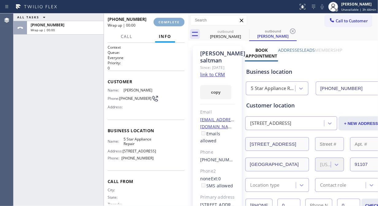
click at [169, 21] on span "COMPLETE" at bounding box center [168, 22] width 21 height 4
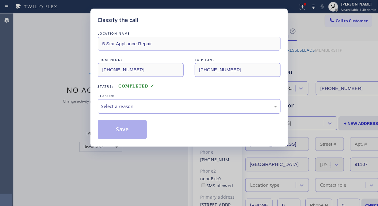
click at [164, 111] on div "Select a reason" at bounding box center [189, 106] width 183 height 14
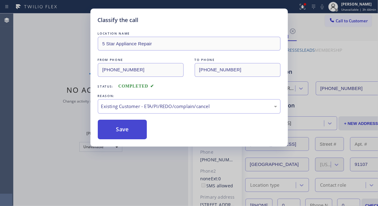
click at [136, 131] on button "Save" at bounding box center [122, 130] width 49 height 20
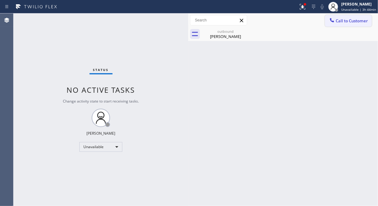
click at [337, 20] on span "Call to Customer" at bounding box center [351, 21] width 32 height 6
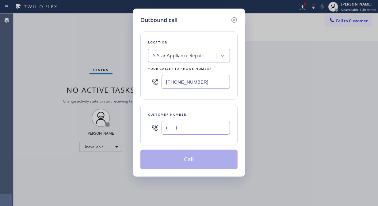
click at [199, 126] on input "(___) ___-____" at bounding box center [195, 128] width 68 height 14
paste input "425) 773-4884"
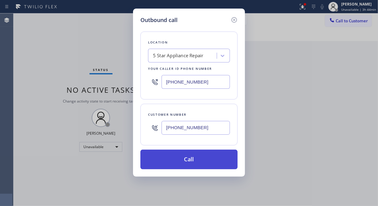
type input "(425) 773-4884"
click at [202, 161] on button "Call" at bounding box center [188, 160] width 97 height 20
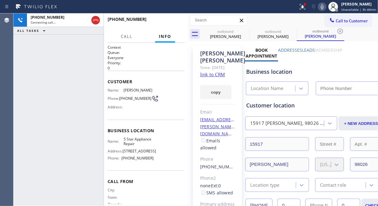
type input "[PHONE_NUMBER]"
click at [173, 20] on div "+14257734884 Live | 00:00 HANG UP" at bounding box center [146, 22] width 77 height 16
click at [174, 23] on span "HANG UP" at bounding box center [170, 22] width 19 height 4
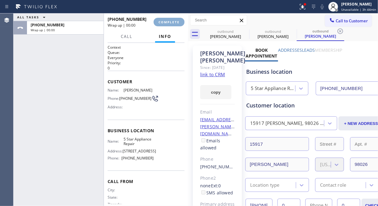
click at [174, 23] on span "COMPLETE" at bounding box center [168, 22] width 21 height 4
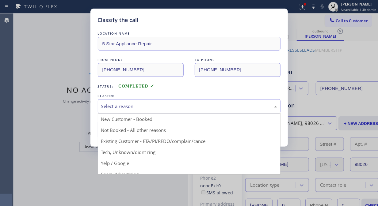
click at [178, 112] on div "Select a reason" at bounding box center [189, 106] width 183 height 14
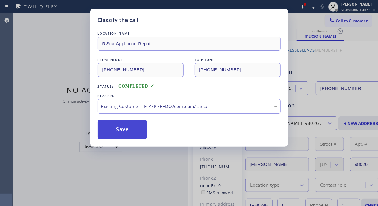
click at [132, 129] on button "Save" at bounding box center [122, 130] width 49 height 20
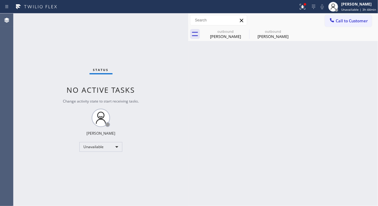
click at [357, 20] on span "Call to Customer" at bounding box center [351, 21] width 32 height 6
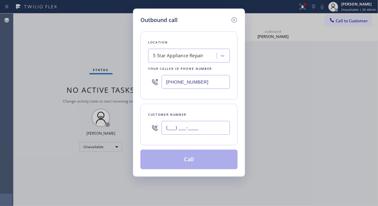
click at [197, 134] on input "(___) ___-____" at bounding box center [195, 128] width 68 height 14
paste input "949) 338-6641"
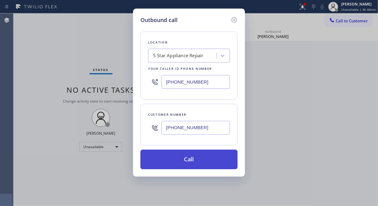
type input "(949) 338-6641"
click at [214, 159] on button "Call" at bounding box center [188, 160] width 97 height 20
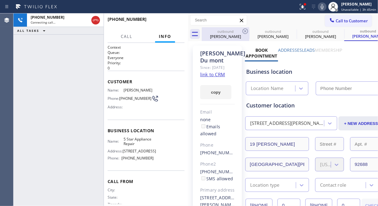
type input "[PHONE_NUMBER]"
click at [244, 30] on icon at bounding box center [244, 31] width 7 height 7
click at [0, 0] on icon at bounding box center [0, 0] width 0 height 0
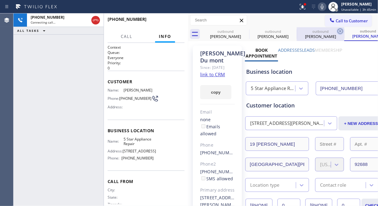
click at [337, 30] on icon at bounding box center [340, 31] width 6 height 6
click at [244, 30] on div "outbound Helen saltman outbound Rob Meldrum outbound Kevin Du mont outbound Kev…" at bounding box center [290, 34] width 176 height 14
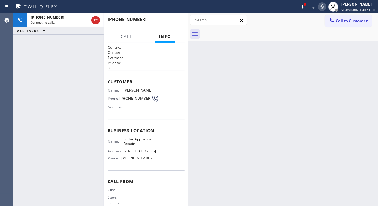
click at [244, 30] on div at bounding box center [290, 34] width 176 height 14
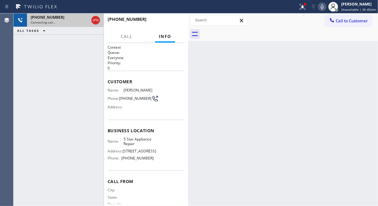
click at [74, 20] on div "Connecting call…" at bounding box center [60, 22] width 58 height 4
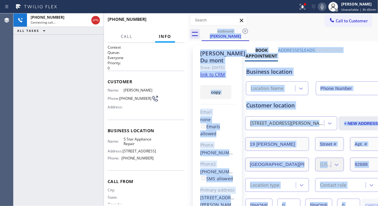
type input "[PHONE_NUMBER]"
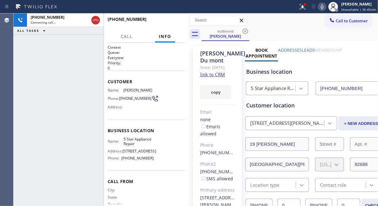
click at [78, 65] on div "+19493386641 Connecting call… ALL TASKS ALL TASKS ACTIVE TASKS TASKS IN WRAP UP" at bounding box center [58, 109] width 90 height 193
click at [326, 10] on icon at bounding box center [321, 6] width 7 height 7
click at [302, 13] on div "Call to Customer Outbound call Location 5 Star Appliance Repair Your caller id …" at bounding box center [283, 20] width 190 height 14
click at [302, 10] on icon at bounding box center [302, 6] width 7 height 7
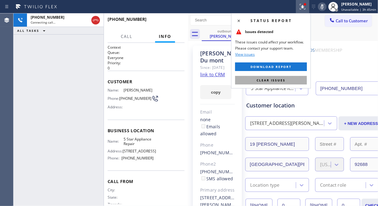
click at [300, 77] on button "Clear issues" at bounding box center [271, 80] width 72 height 9
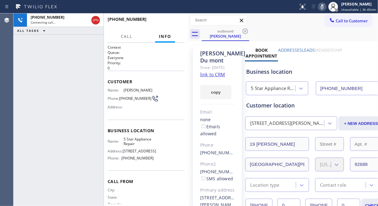
click at [325, 9] on icon at bounding box center [321, 6] width 7 height 7
click at [37, 75] on div "+19493386641 Connecting call… ALL TASKS ALL TASKS ACTIVE TASKS TASKS IN WRAP UP" at bounding box center [58, 109] width 90 height 193
click at [161, 19] on button "HANG UP" at bounding box center [170, 22] width 28 height 9
click at [161, 20] on span "HANG UP" at bounding box center [170, 22] width 19 height 4
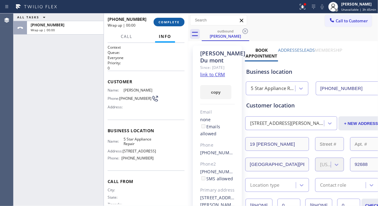
click at [164, 21] on span "COMPLETE" at bounding box center [168, 22] width 21 height 4
click at [149, 21] on div "+19493386641" at bounding box center [129, 19] width 42 height 6
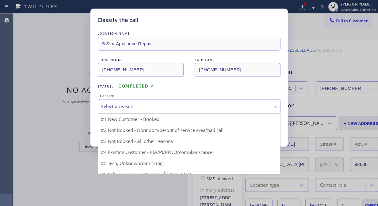
click at [168, 105] on div "Select a reason" at bounding box center [189, 106] width 176 height 7
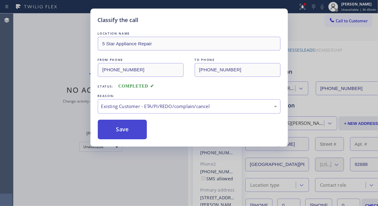
drag, startPoint x: 173, startPoint y: 138, endPoint x: 134, endPoint y: 134, distance: 39.7
click at [130, 133] on button "Save" at bounding box center [122, 130] width 49 height 20
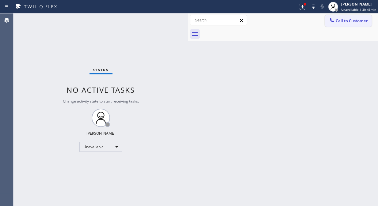
click at [345, 20] on span "Call to Customer" at bounding box center [351, 21] width 32 height 6
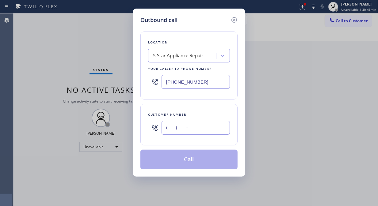
click at [174, 125] on input "(___) ___-____" at bounding box center [195, 128] width 68 height 14
paste input "323) 896-0107"
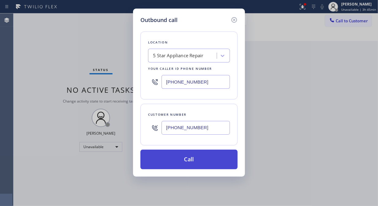
type input "(323) 896-0107"
click at [197, 163] on button "Call" at bounding box center [188, 160] width 97 height 20
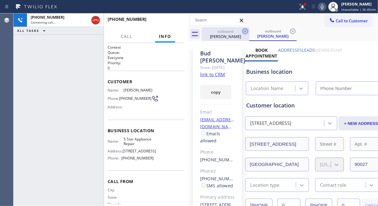
click at [244, 31] on icon at bounding box center [244, 31] width 7 height 7
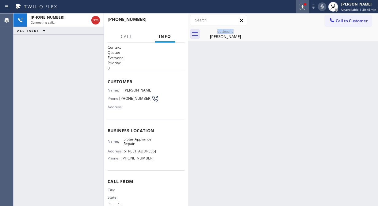
click at [306, 8] on icon at bounding box center [302, 6] width 7 height 7
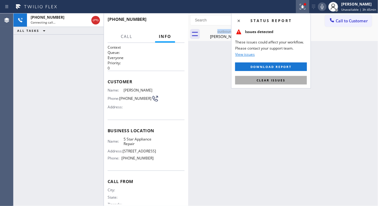
click at [264, 81] on span "Clear issues" at bounding box center [270, 80] width 29 height 4
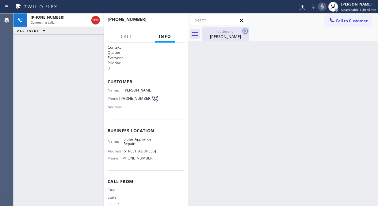
click at [243, 31] on icon at bounding box center [244, 31] width 7 height 7
click at [267, 32] on div at bounding box center [290, 34] width 176 height 14
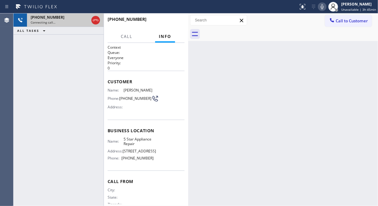
click at [71, 23] on div "Connecting call…" at bounding box center [60, 22] width 58 height 4
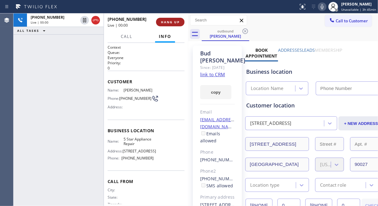
type input "[PHONE_NUMBER]"
click at [170, 22] on span "HANG UP" at bounding box center [170, 22] width 19 height 4
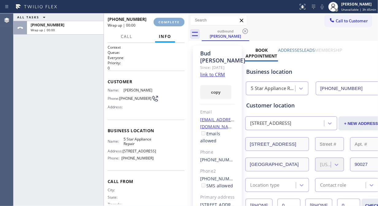
click at [170, 22] on span "COMPLETE" at bounding box center [168, 22] width 21 height 4
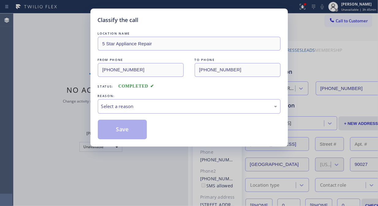
click at [170, 24] on div "LOCATION NAME 5 Star Appliance Repair FROM PHONE (855) 731-4952 TO PHONE (323) …" at bounding box center [189, 81] width 183 height 115
click at [178, 103] on div "Select a reason" at bounding box center [189, 106] width 176 height 7
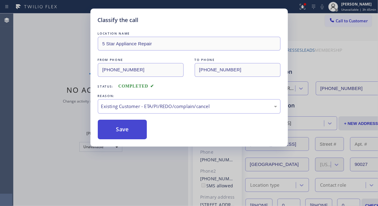
drag, startPoint x: 127, startPoint y: 134, endPoint x: 273, endPoint y: 96, distance: 151.2
click at [127, 134] on button "Save" at bounding box center [122, 130] width 49 height 20
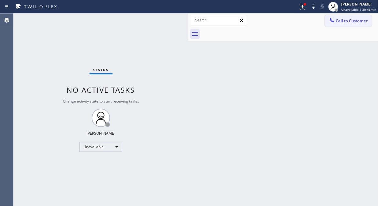
click at [359, 22] on span "Call to Customer" at bounding box center [351, 21] width 32 height 6
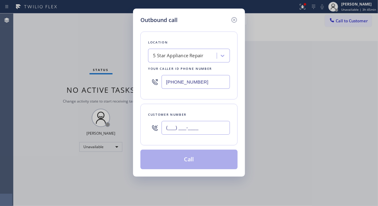
click at [196, 132] on input "(___) ___-____" at bounding box center [195, 128] width 68 height 14
paste input "480) 699-3674"
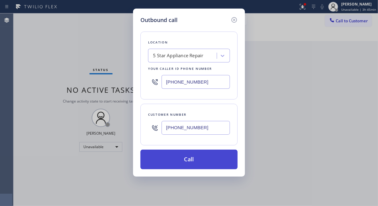
type input "(480) 699-3674"
click at [215, 161] on button "Call" at bounding box center [188, 160] width 97 height 20
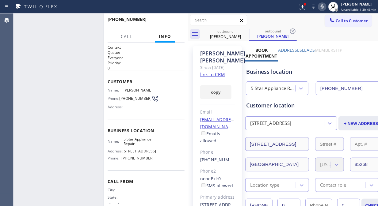
type input "[PHONE_NUMBER]"
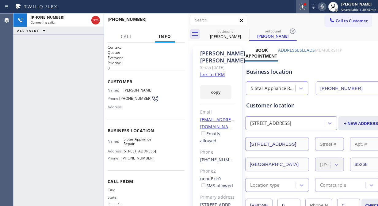
click at [308, 8] on div at bounding box center [302, 6] width 13 height 7
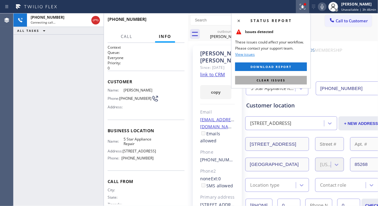
click at [276, 80] on span "Clear issues" at bounding box center [270, 80] width 29 height 4
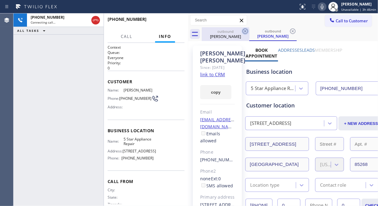
click at [247, 29] on icon at bounding box center [245, 31] width 6 height 6
click at [249, 29] on div "outbound Ryan Reedy" at bounding box center [272, 34] width 47 height 14
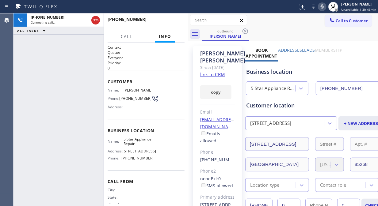
click at [247, 29] on icon at bounding box center [245, 31] width 6 height 6
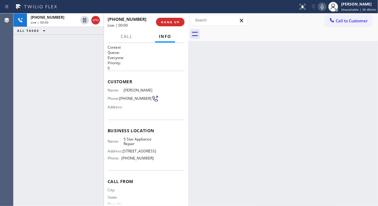
click at [29, 51] on div "+14806993674 Live | 00:00 ALL TASKS ALL TASKS ACTIVE TASKS TASKS IN WRAP UP" at bounding box center [58, 109] width 90 height 193
click at [168, 22] on span "HANG UP" at bounding box center [170, 22] width 19 height 4
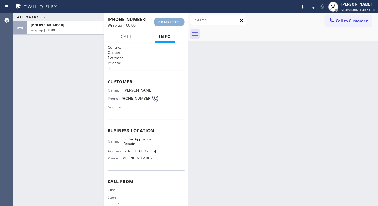
click at [168, 22] on span "COMPLETE" at bounding box center [168, 22] width 21 height 4
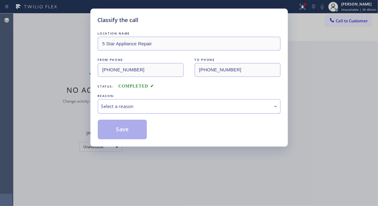
click at [174, 113] on div "Select a reason" at bounding box center [189, 106] width 183 height 14
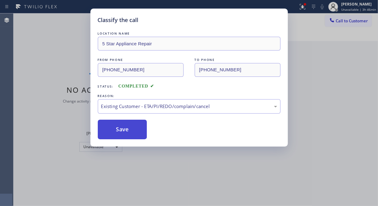
click at [129, 132] on button "Save" at bounding box center [122, 130] width 49 height 20
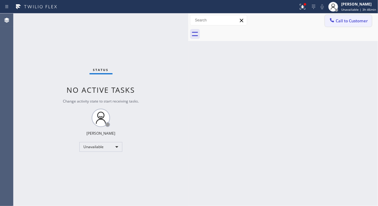
click at [345, 18] on span "Call to Customer" at bounding box center [351, 21] width 32 height 6
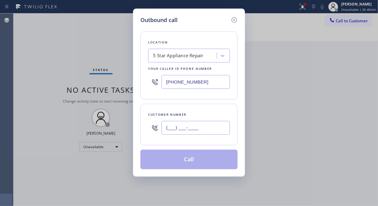
click at [198, 130] on input "(___) ___-____" at bounding box center [195, 128] width 68 height 14
paste input "425) 268-1751"
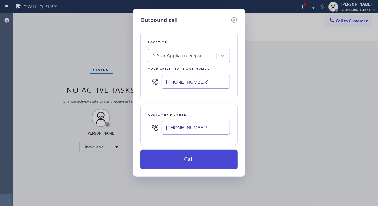
type input "(425) 268-1751"
click at [206, 161] on button "Call" at bounding box center [188, 160] width 97 height 20
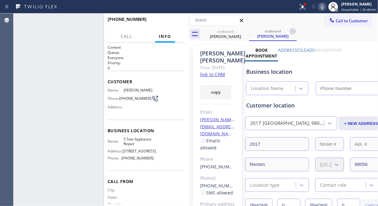
type input "[PHONE_NUMBER]"
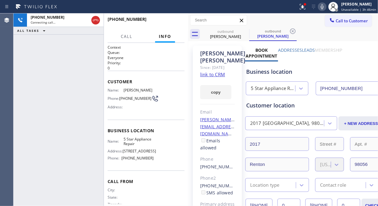
drag, startPoint x: 244, startPoint y: 31, endPoint x: 241, endPoint y: 3, distance: 27.4
click at [0, 0] on icon at bounding box center [0, 0] width 0 height 0
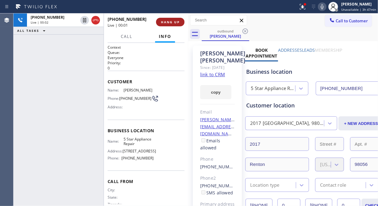
click at [167, 22] on span "HANG UP" at bounding box center [170, 22] width 19 height 4
click at [167, 22] on span "COMPLETE" at bounding box center [168, 22] width 21 height 4
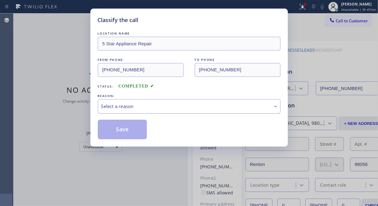
click at [181, 106] on div "Select a reason" at bounding box center [189, 106] width 176 height 7
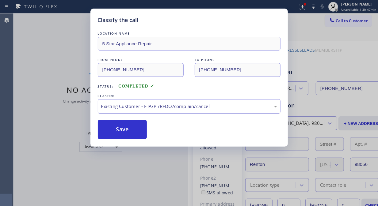
drag, startPoint x: 124, startPoint y: 133, endPoint x: 149, endPoint y: 109, distance: 33.8
click at [124, 132] on button "Save" at bounding box center [122, 130] width 49 height 20
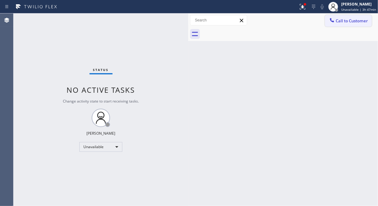
click at [351, 22] on span "Call to Customer" at bounding box center [351, 21] width 32 height 6
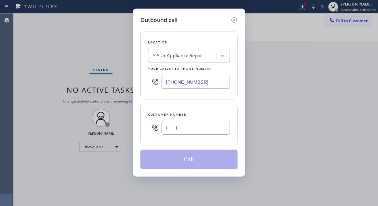
click at [190, 127] on input "(___) ___-____" at bounding box center [195, 128] width 68 height 14
paste input "619) 890-1303"
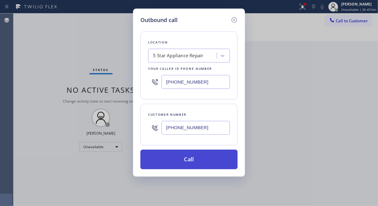
type input "(619) 890-1303"
click at [204, 159] on button "Call" at bounding box center [188, 160] width 97 height 20
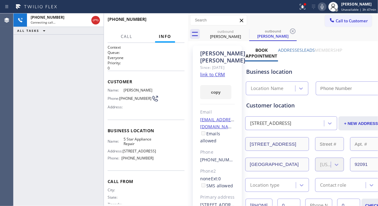
type input "[PHONE_NUMBER]"
click at [172, 23] on span "HANG UP" at bounding box center [170, 22] width 19 height 4
click at [174, 23] on span "HANG UP" at bounding box center [170, 22] width 19 height 4
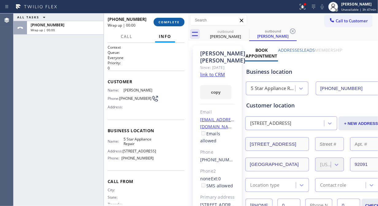
click at [174, 23] on span "COMPLETE" at bounding box center [168, 22] width 21 height 4
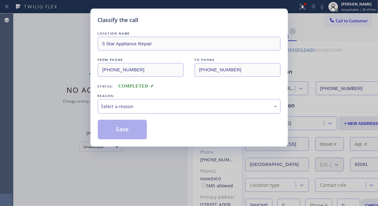
click at [173, 112] on div "Select a reason" at bounding box center [189, 106] width 183 height 14
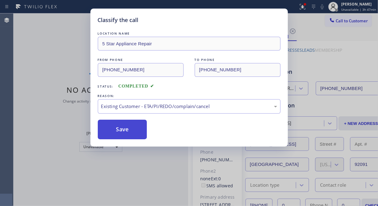
click at [137, 134] on button "Save" at bounding box center [122, 130] width 49 height 20
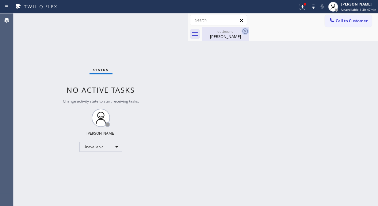
drag, startPoint x: 232, startPoint y: 35, endPoint x: 243, endPoint y: 34, distance: 11.0
click at [232, 35] on div "Laurie Abell" at bounding box center [225, 37] width 46 height 6
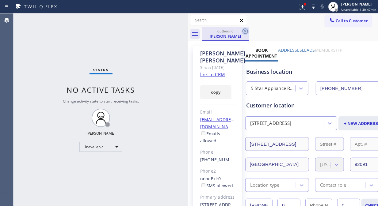
click at [244, 34] on icon at bounding box center [244, 31] width 7 height 7
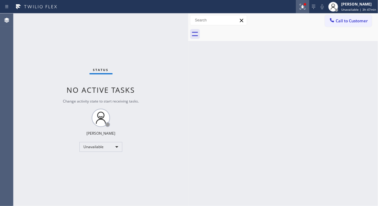
click at [305, 10] on icon at bounding box center [302, 6] width 7 height 7
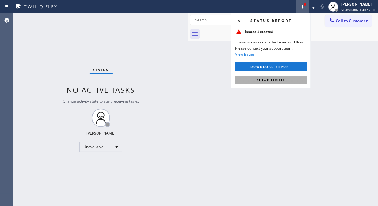
click at [273, 78] on button "Clear issues" at bounding box center [271, 80] width 72 height 9
